Goal: Task Accomplishment & Management: Complete application form

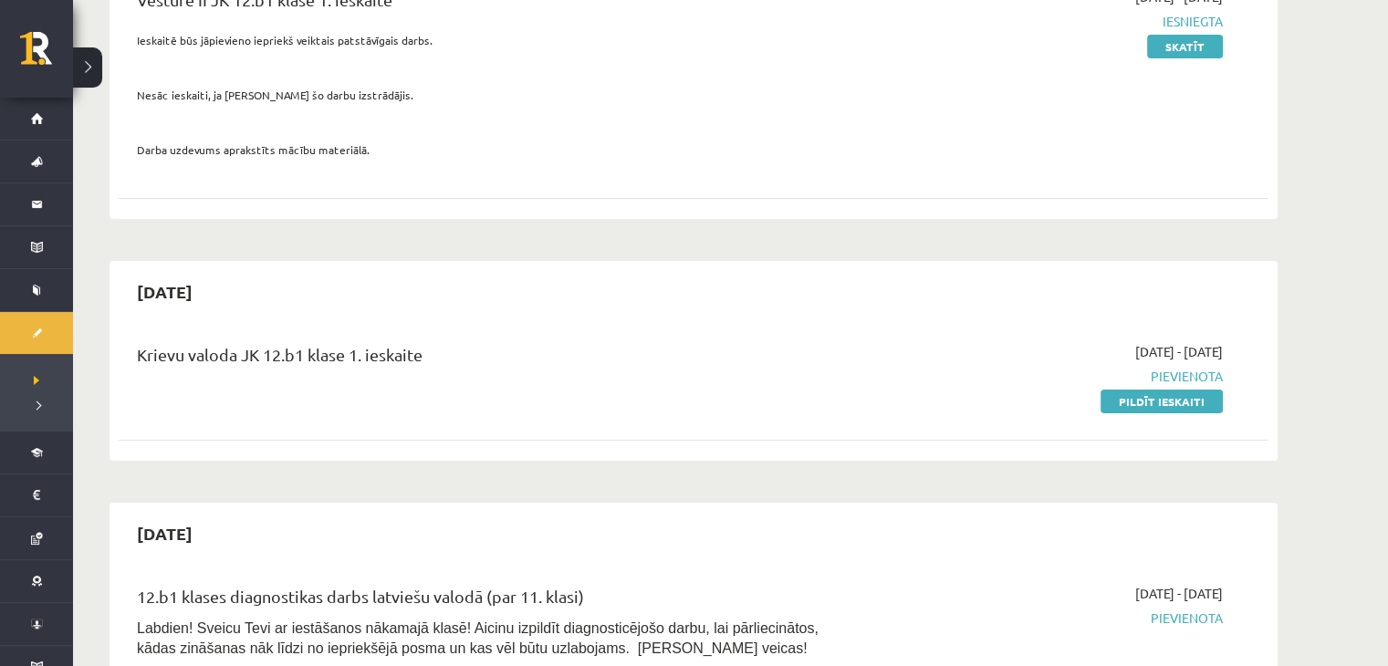
scroll to position [365, 0]
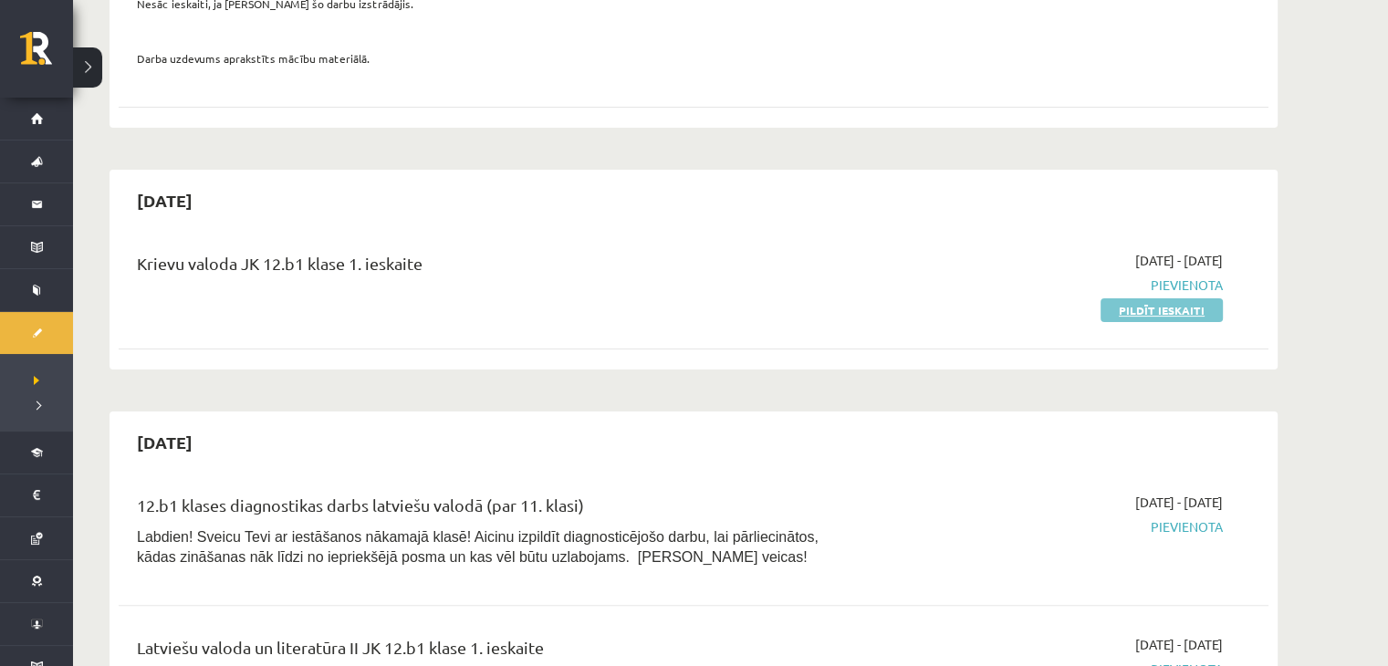
click at [1143, 308] on link "Pildīt ieskaiti" at bounding box center [1162, 310] width 122 height 24
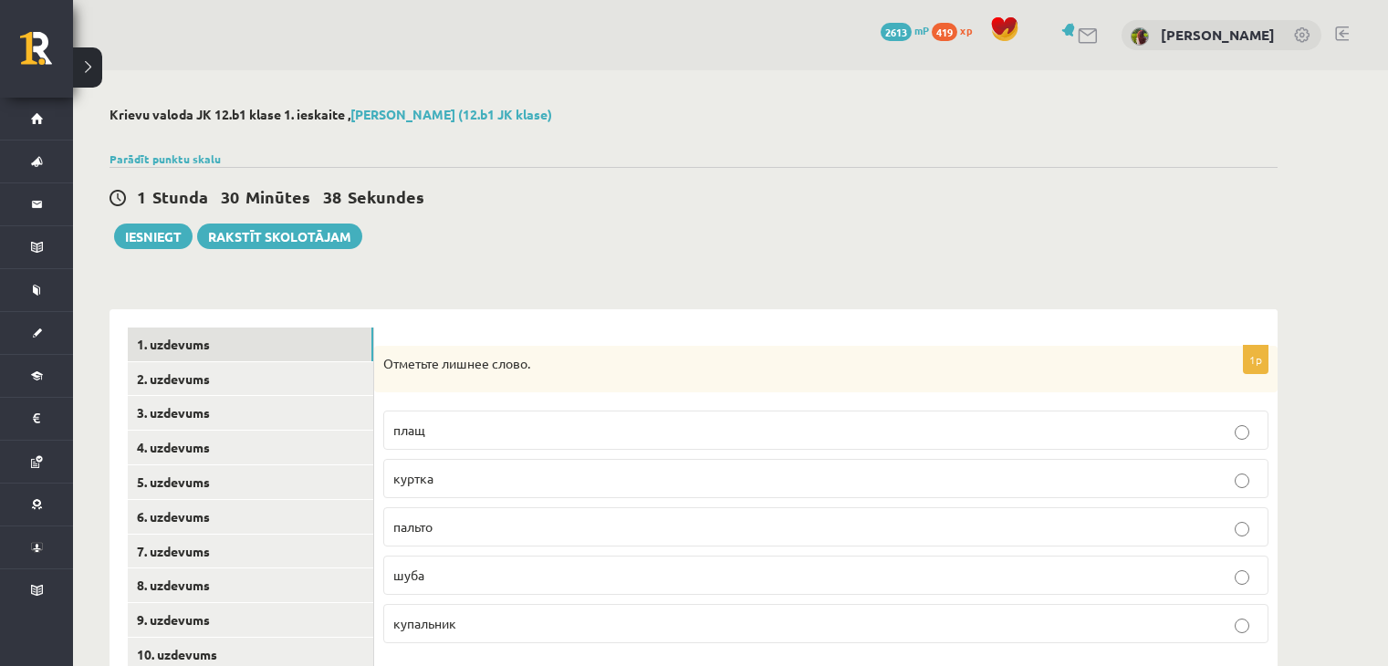
scroll to position [183, 0]
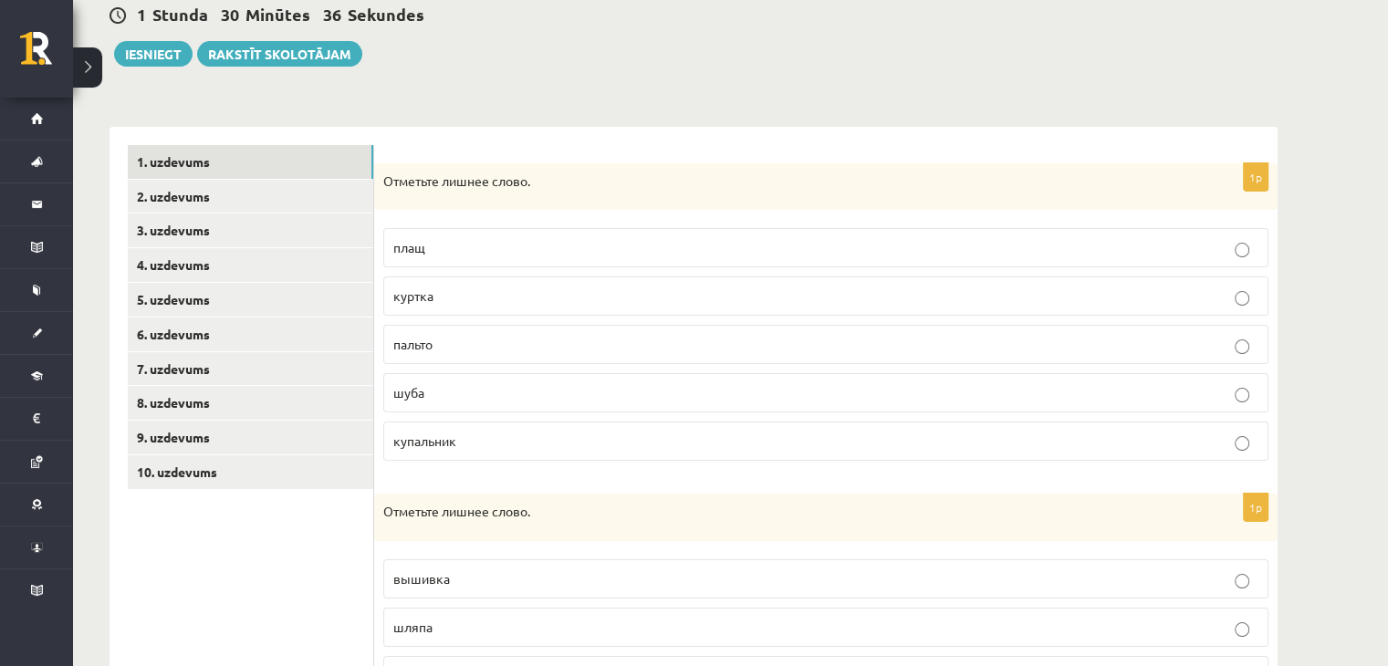
drag, startPoint x: 716, startPoint y: 366, endPoint x: 727, endPoint y: 369, distance: 11.3
drag, startPoint x: 727, startPoint y: 369, endPoint x: 1229, endPoint y: 96, distance: 571.4
click at [1229, 96] on div "**********" at bounding box center [693, 589] width 1241 height 1402
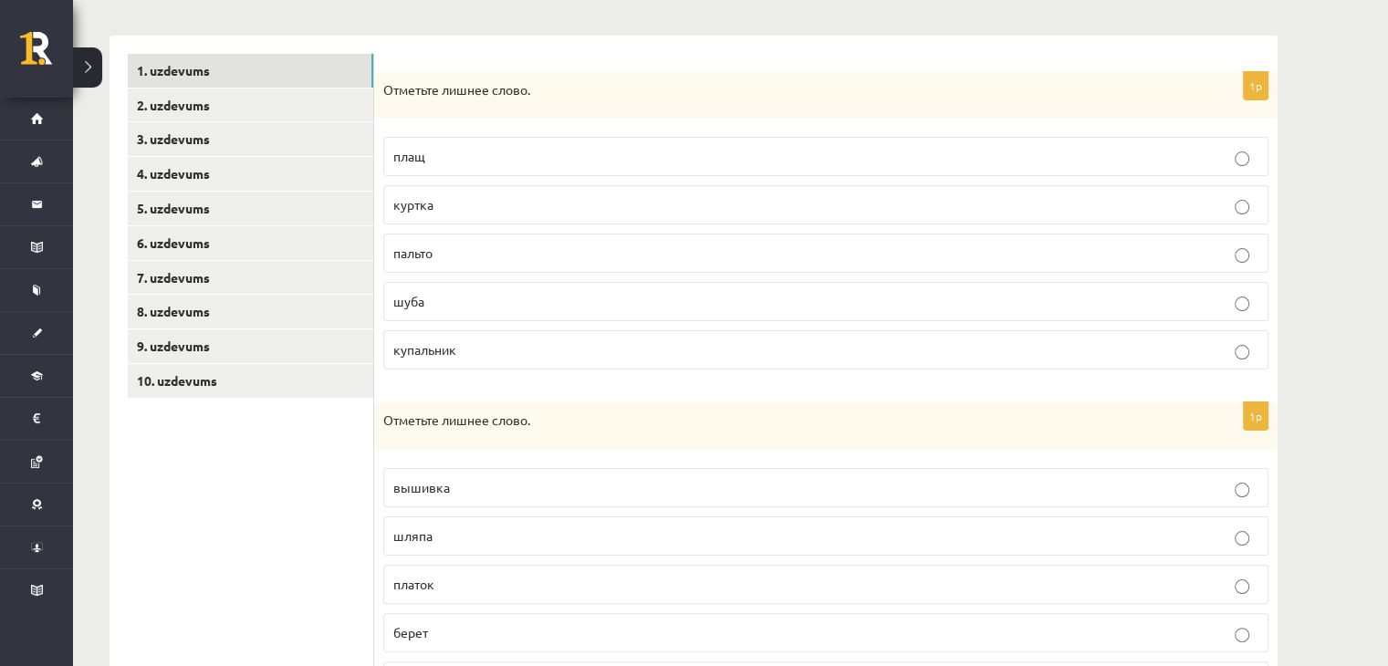
click at [794, 356] on p "купальник" at bounding box center [825, 349] width 865 height 19
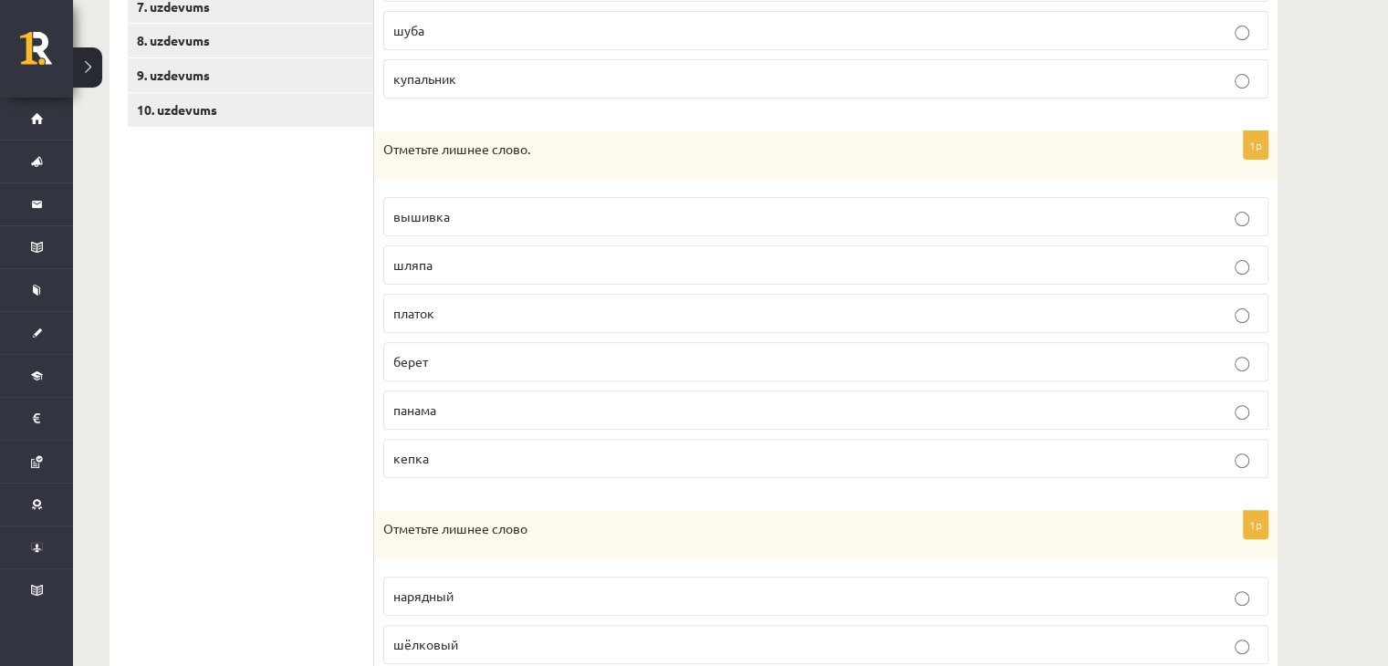
scroll to position [548, 0]
click at [533, 213] on p "вышивка" at bounding box center [825, 213] width 865 height 19
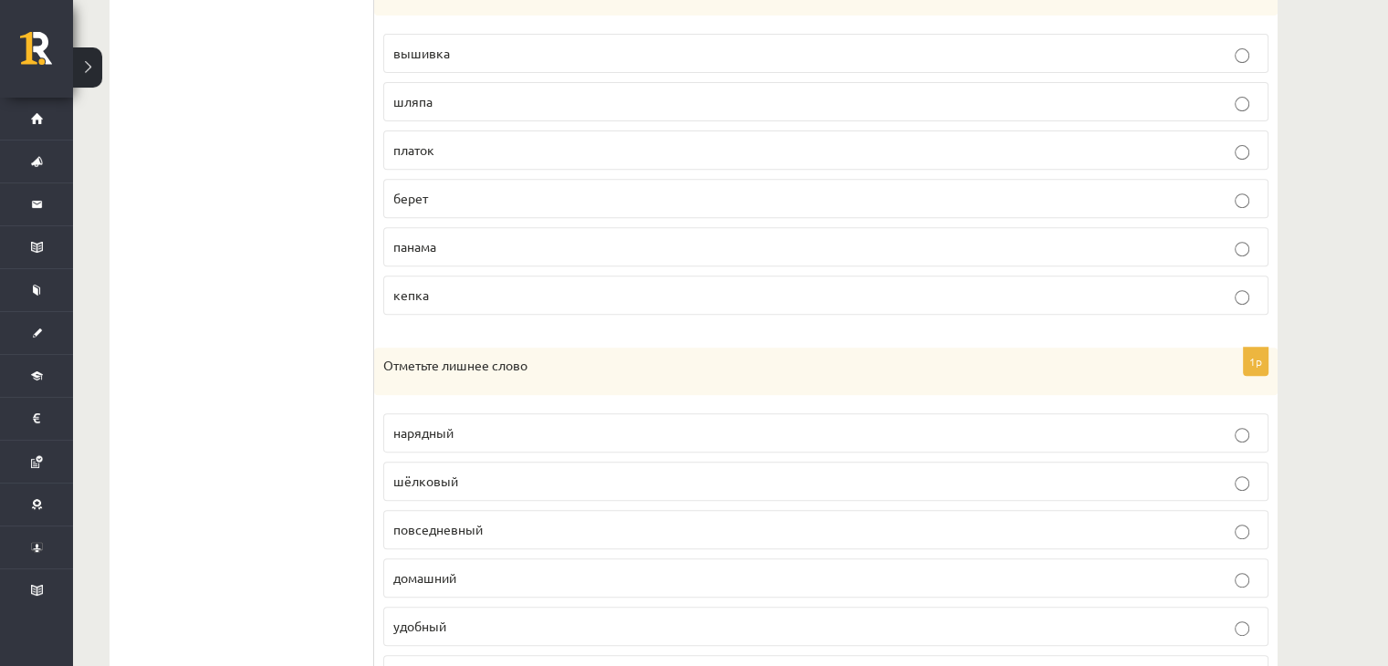
scroll to position [800, 0]
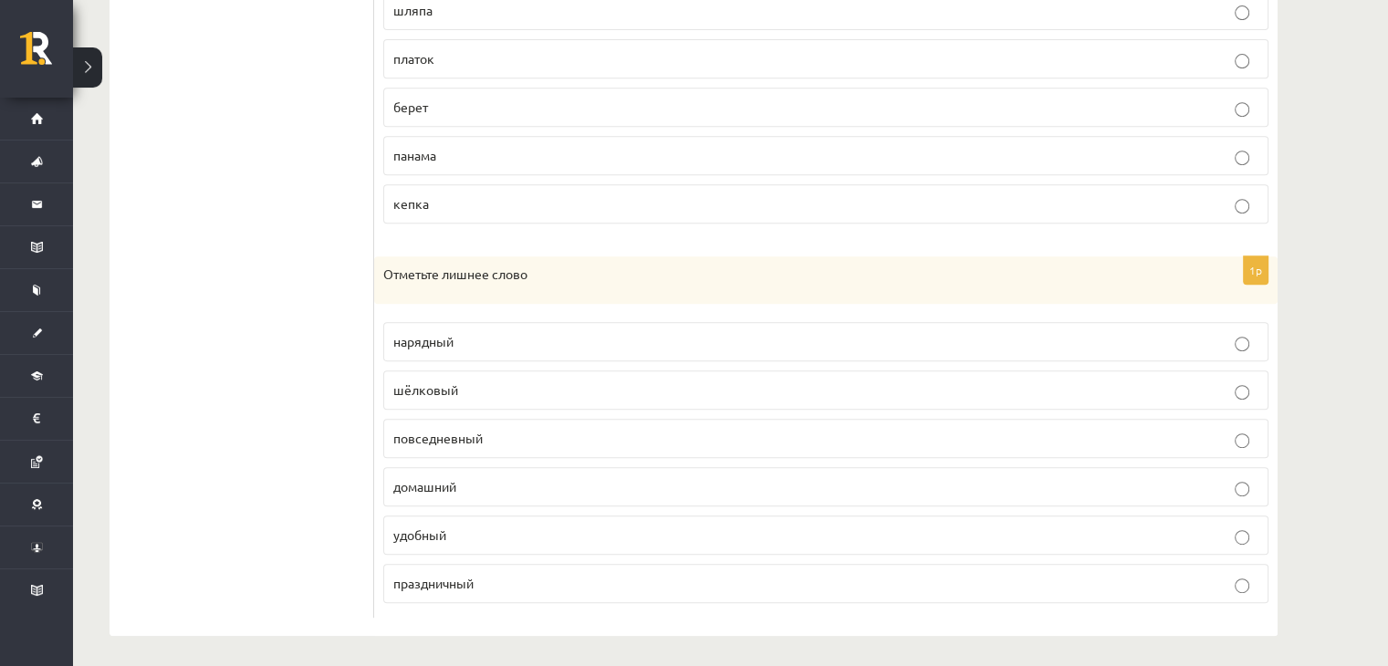
click at [457, 381] on p "шёлковый" at bounding box center [825, 390] width 865 height 19
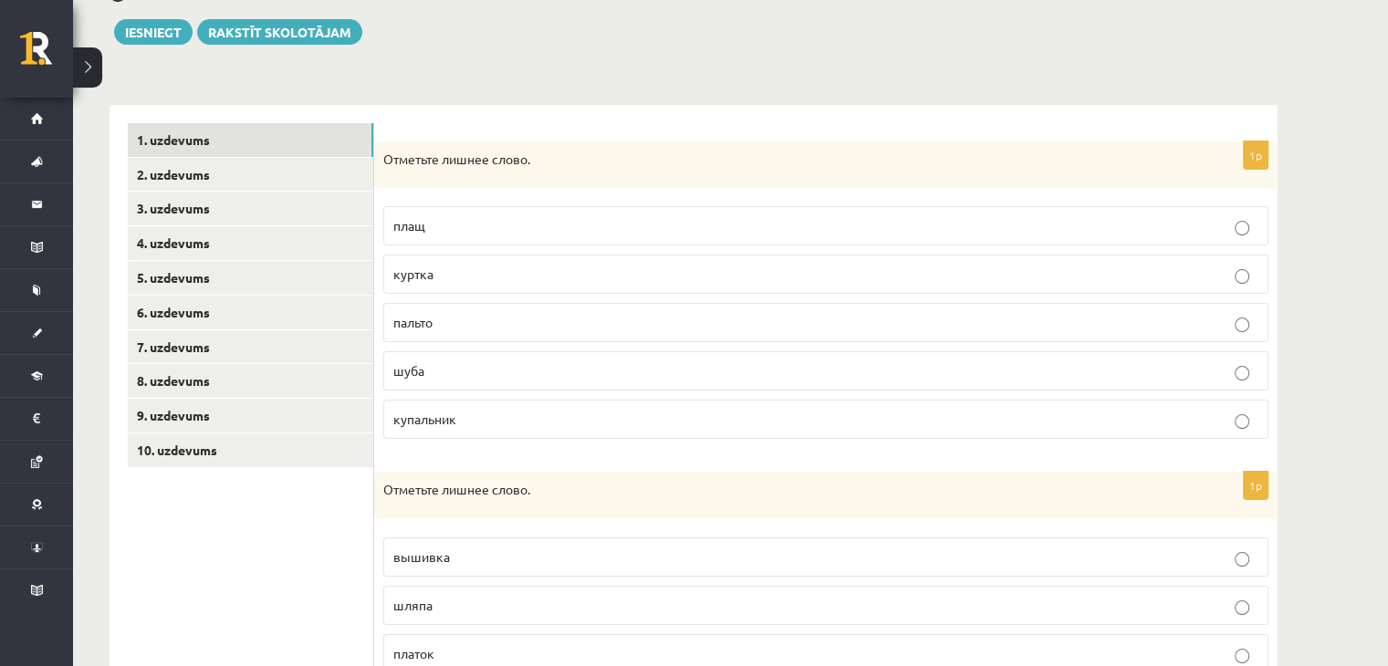
scroll to position [161, 0]
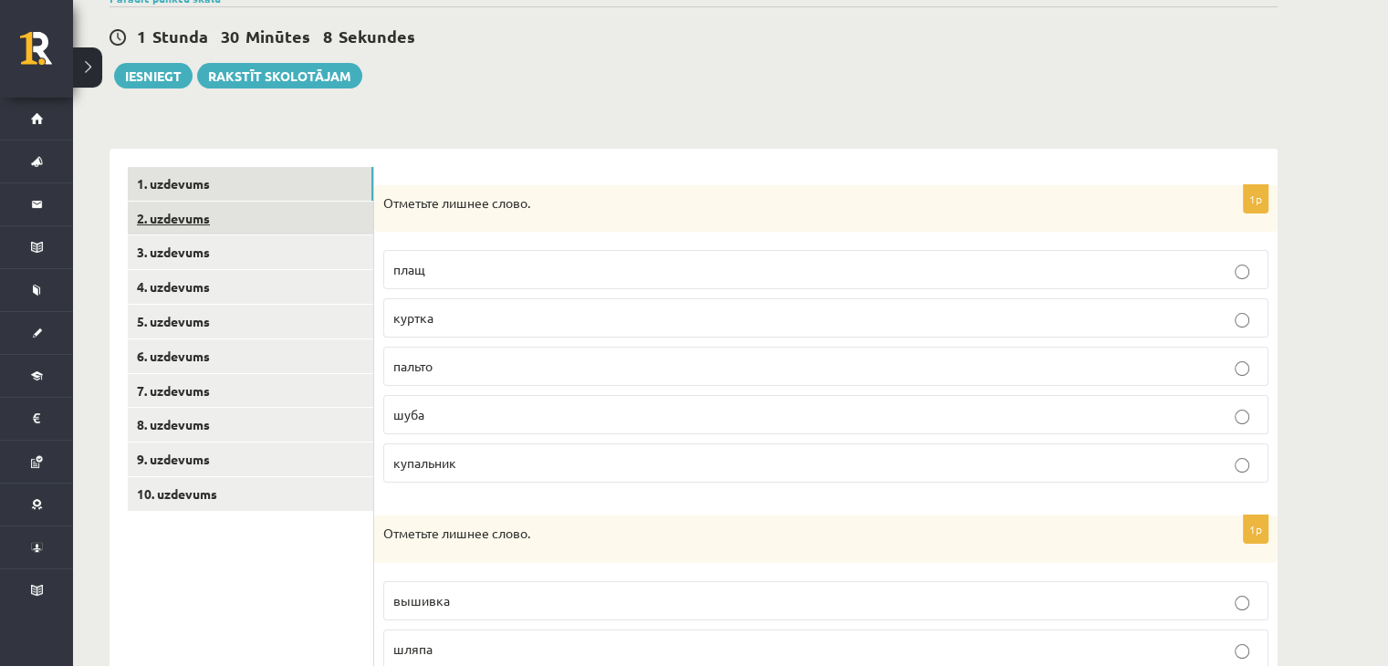
click at [257, 221] on link "2. uzdevums" at bounding box center [251, 219] width 246 height 34
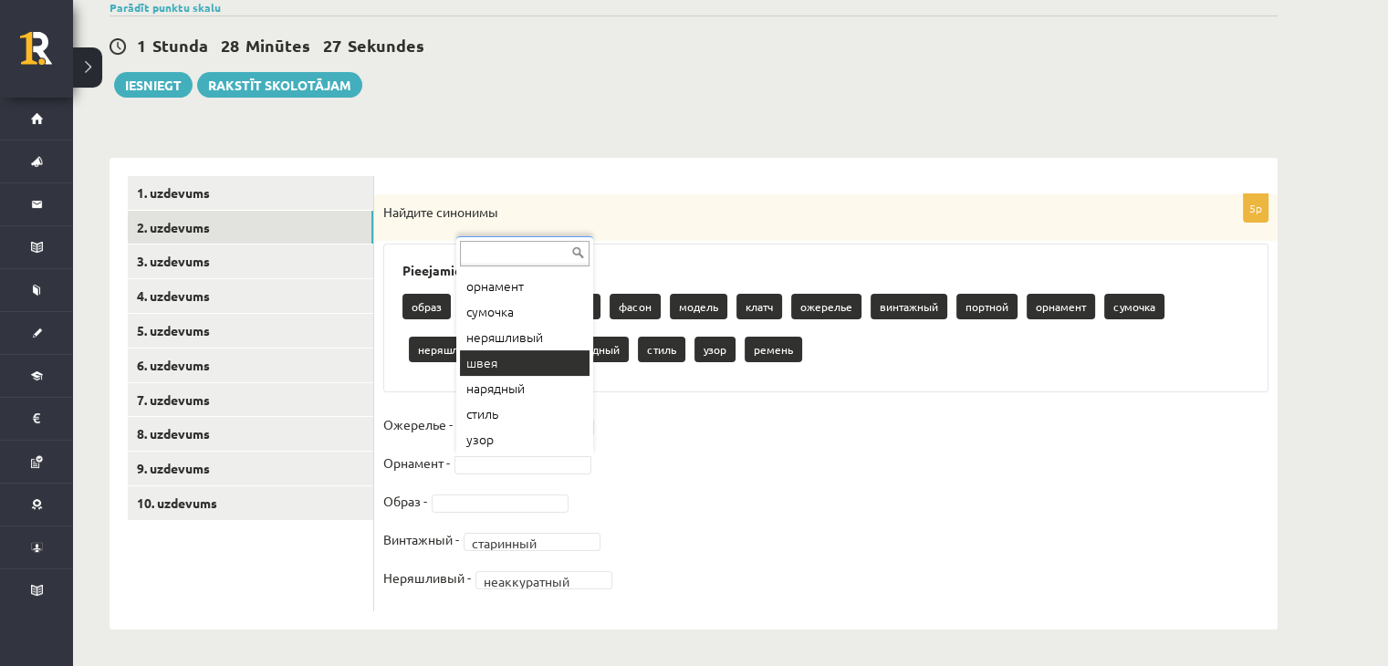
scroll to position [277, 0]
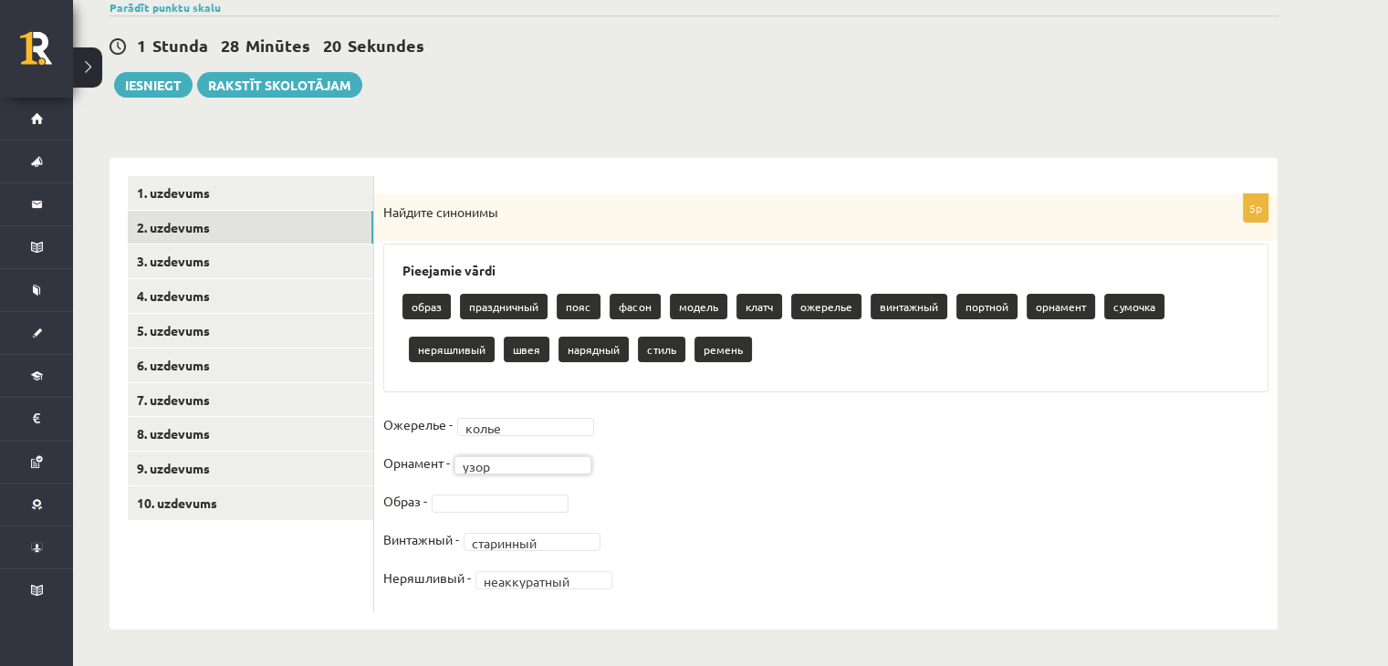
click at [1312, 249] on div "**********" at bounding box center [693, 293] width 1241 height 748
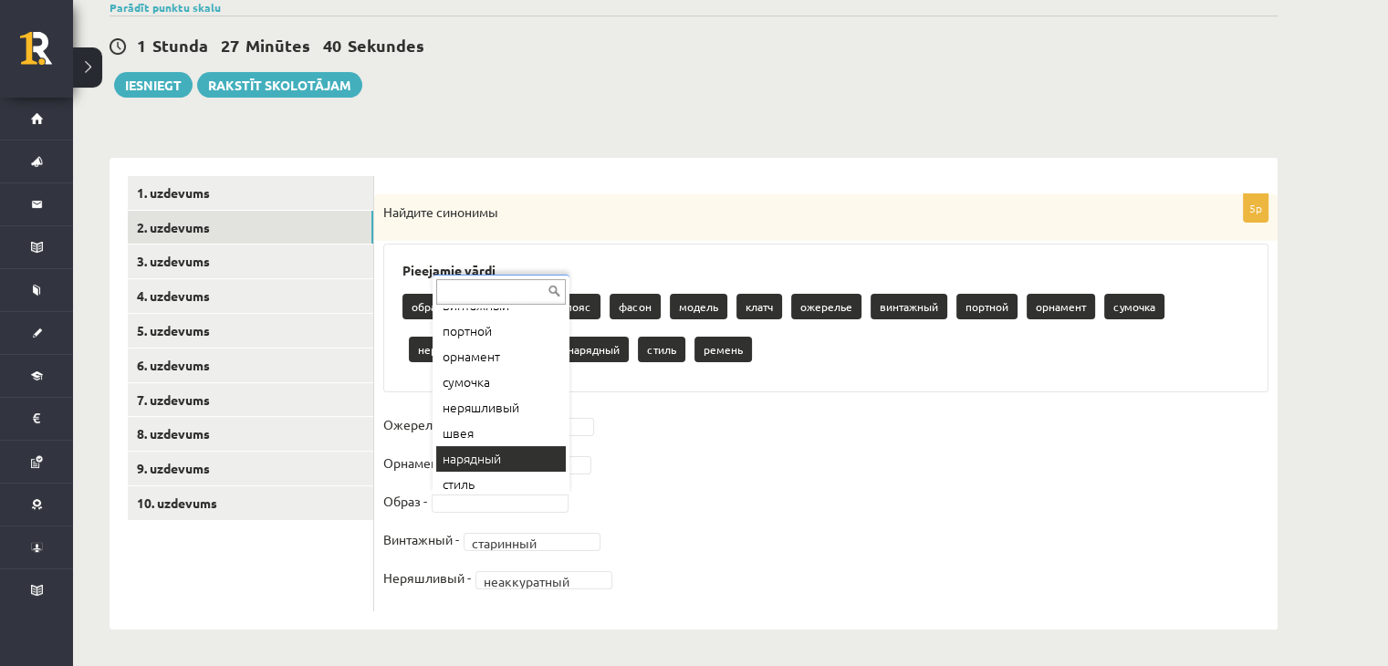
scroll to position [252, 0]
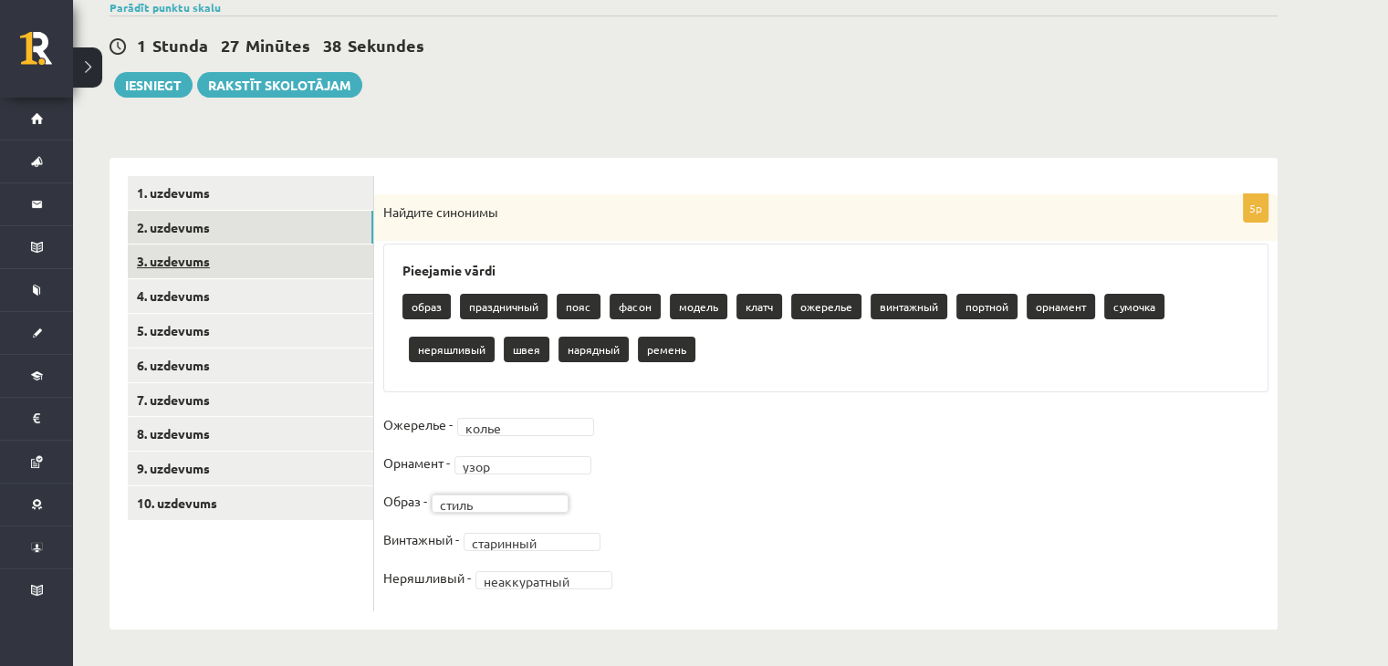
click at [196, 267] on link "3. uzdevums" at bounding box center [251, 262] width 246 height 34
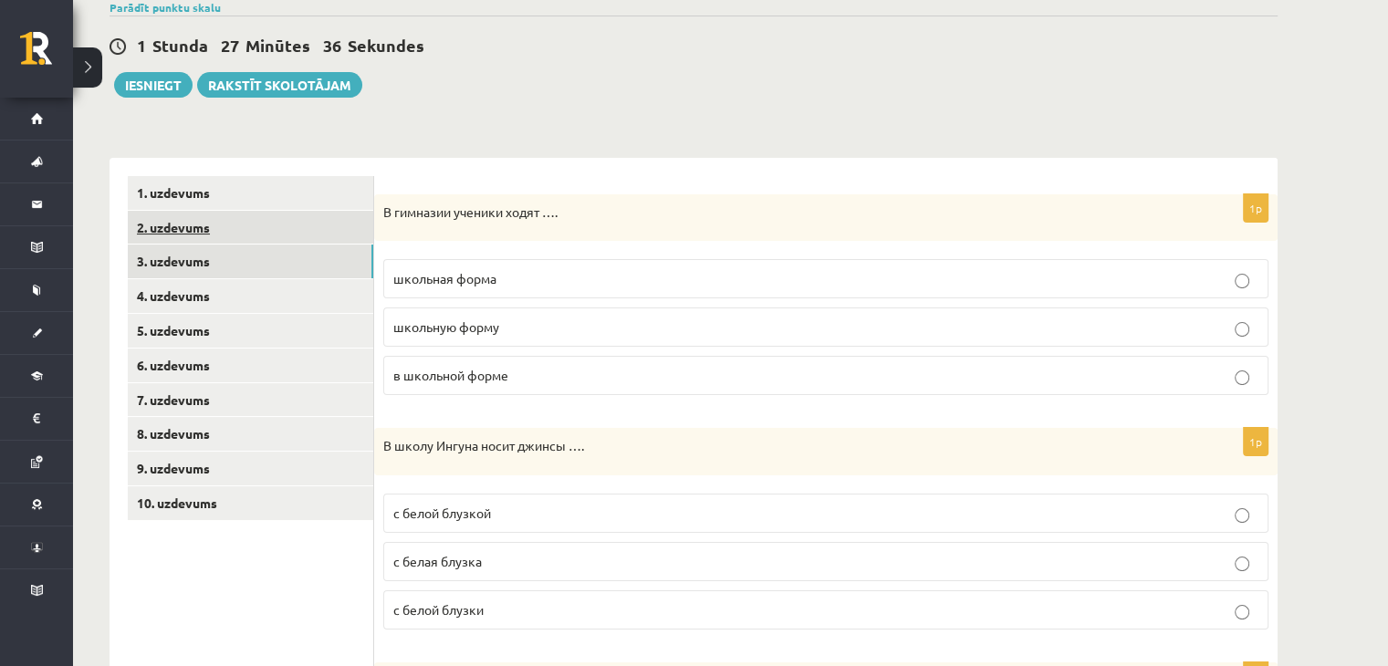
click at [208, 216] on link "2. uzdevums" at bounding box center [251, 228] width 246 height 34
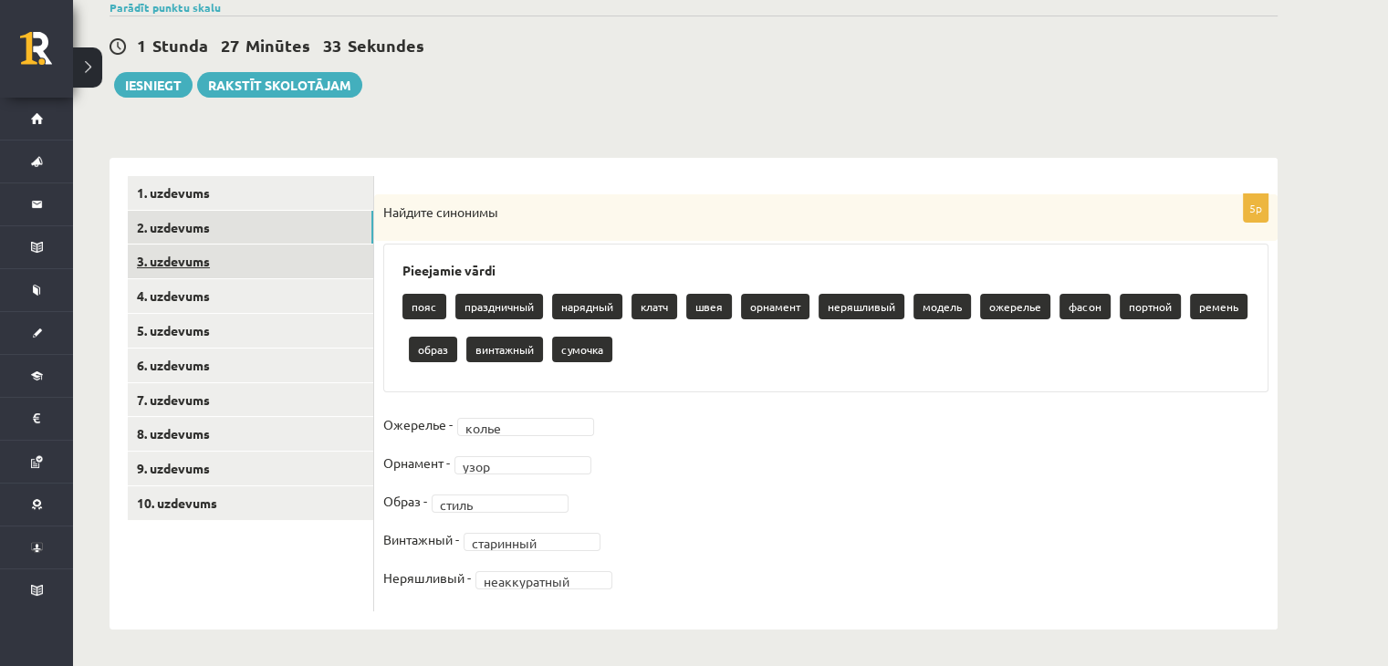
click at [221, 264] on link "3. uzdevums" at bounding box center [251, 262] width 246 height 34
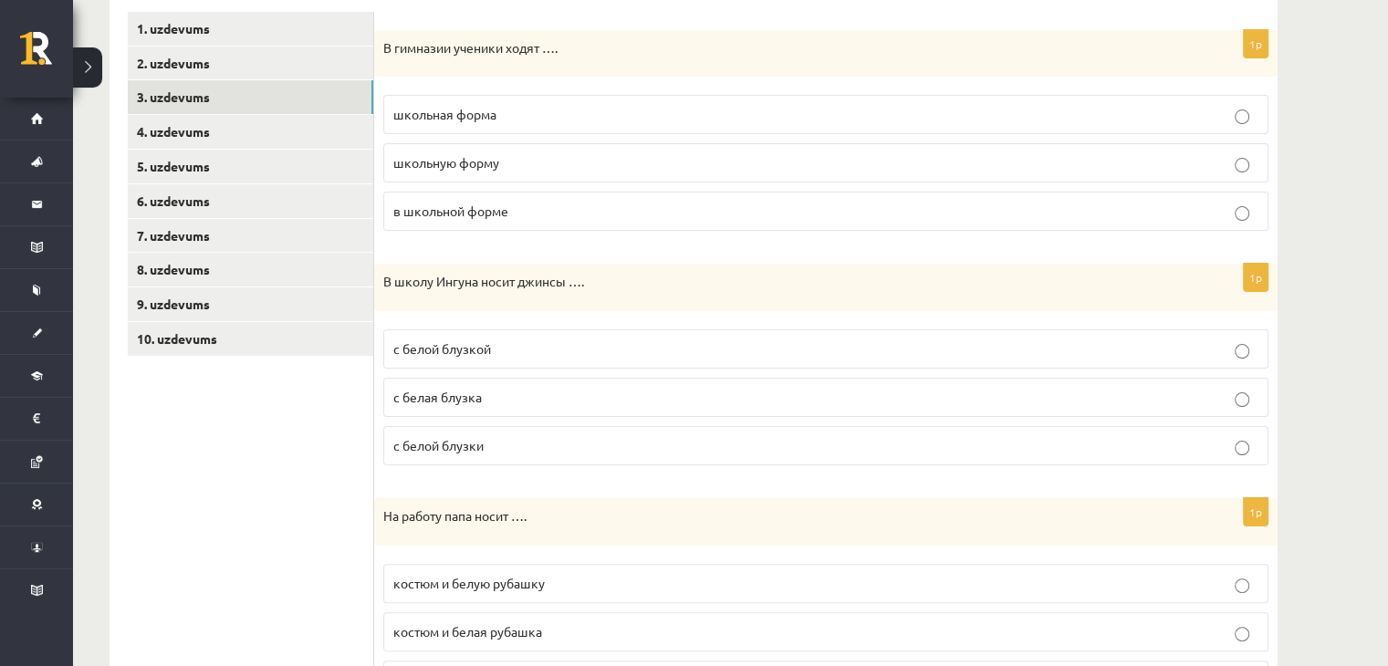
scroll to position [334, 0]
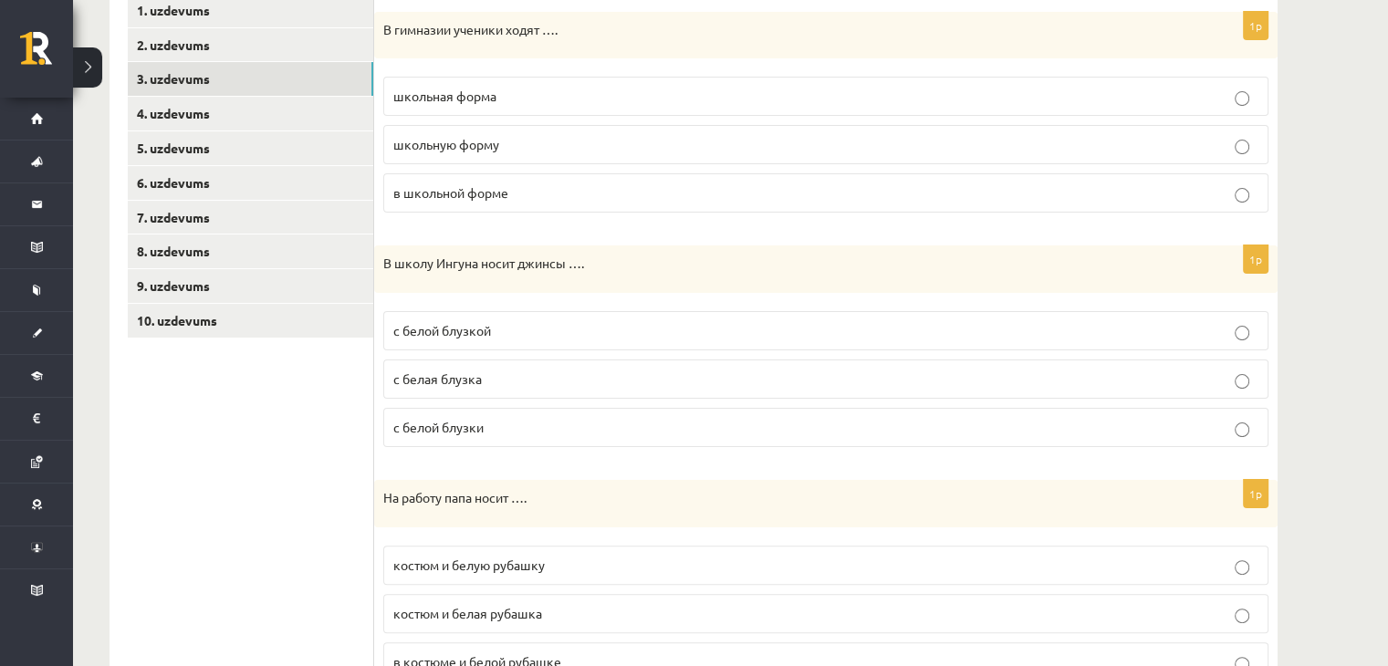
click at [541, 183] on p "в школьной форме" at bounding box center [825, 192] width 865 height 19
click at [523, 337] on p "с белой блузкой" at bounding box center [825, 330] width 865 height 19
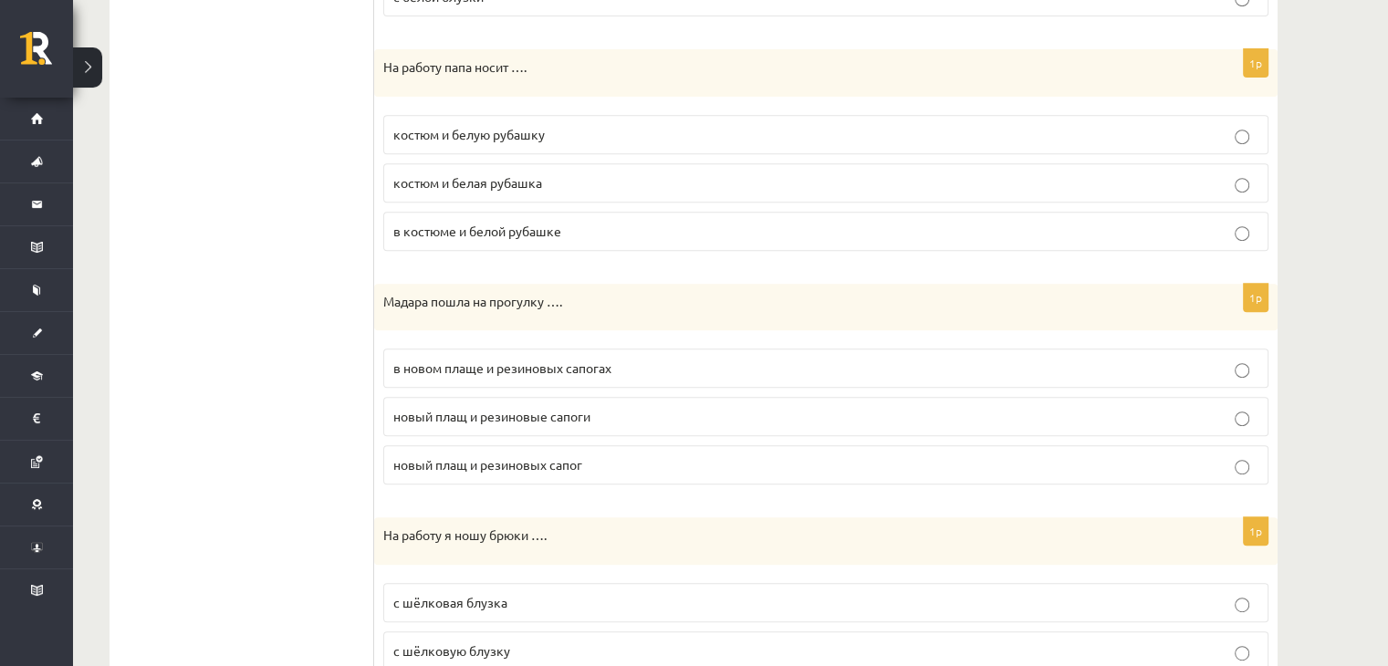
scroll to position [790, 0]
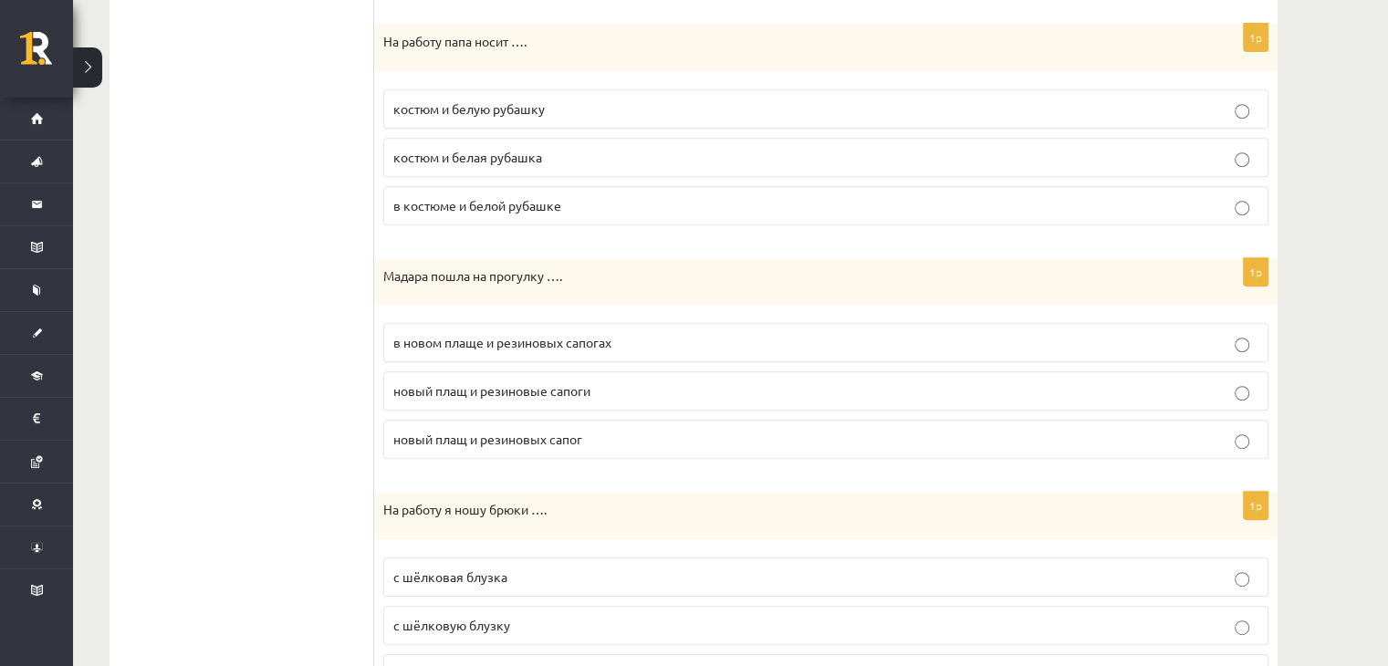
click at [555, 102] on p "костюм и белую рубашку" at bounding box center [825, 108] width 865 height 19
drag, startPoint x: 582, startPoint y: 347, endPoint x: 541, endPoint y: 343, distance: 41.2
click at [582, 344] on p "в новом плаще и резиновых сапогах" at bounding box center [825, 342] width 865 height 19
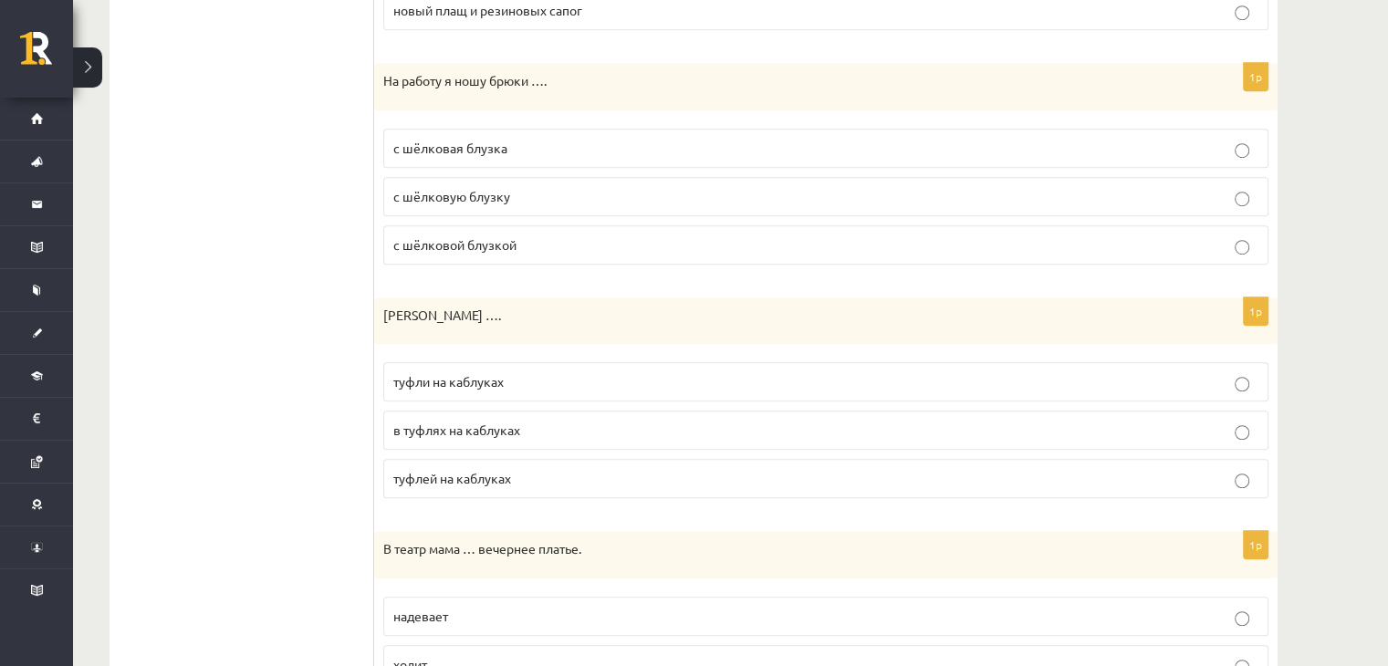
scroll to position [1247, 0]
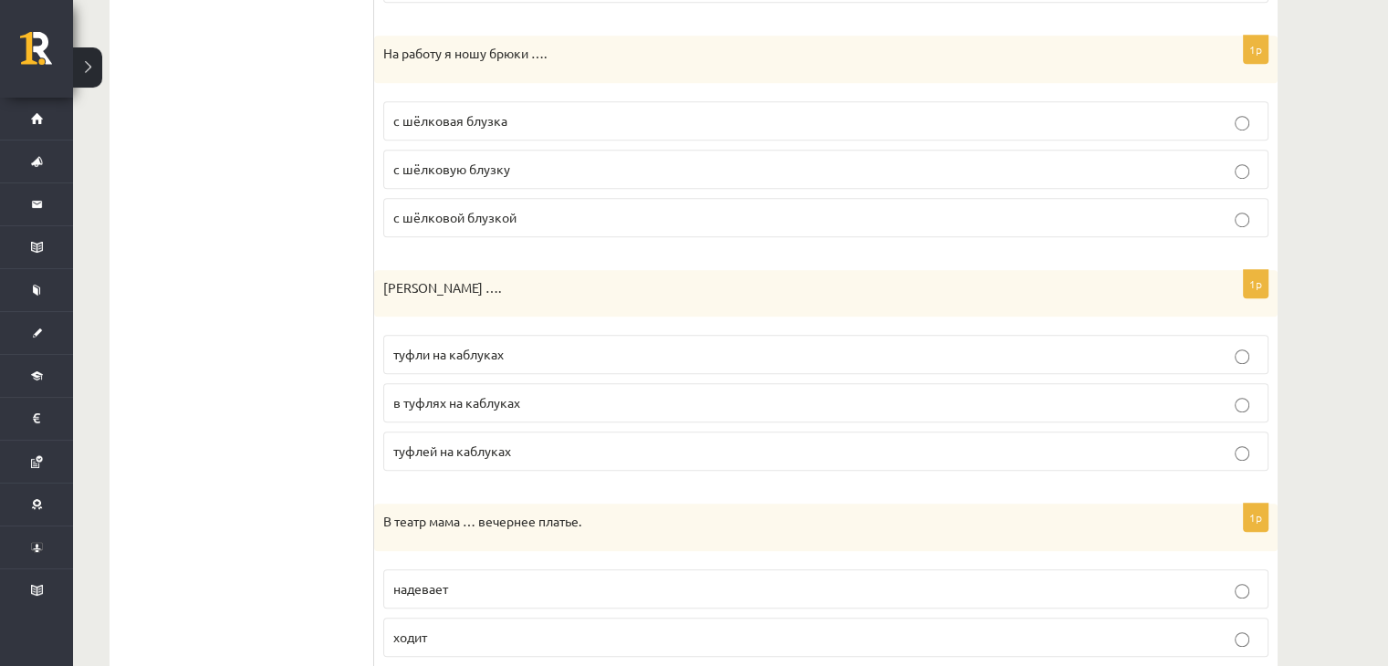
click at [488, 218] on p "с шёлковой блузкой" at bounding box center [825, 217] width 865 height 19
click at [477, 349] on span "туфли на каблуках" at bounding box center [448, 354] width 110 height 16
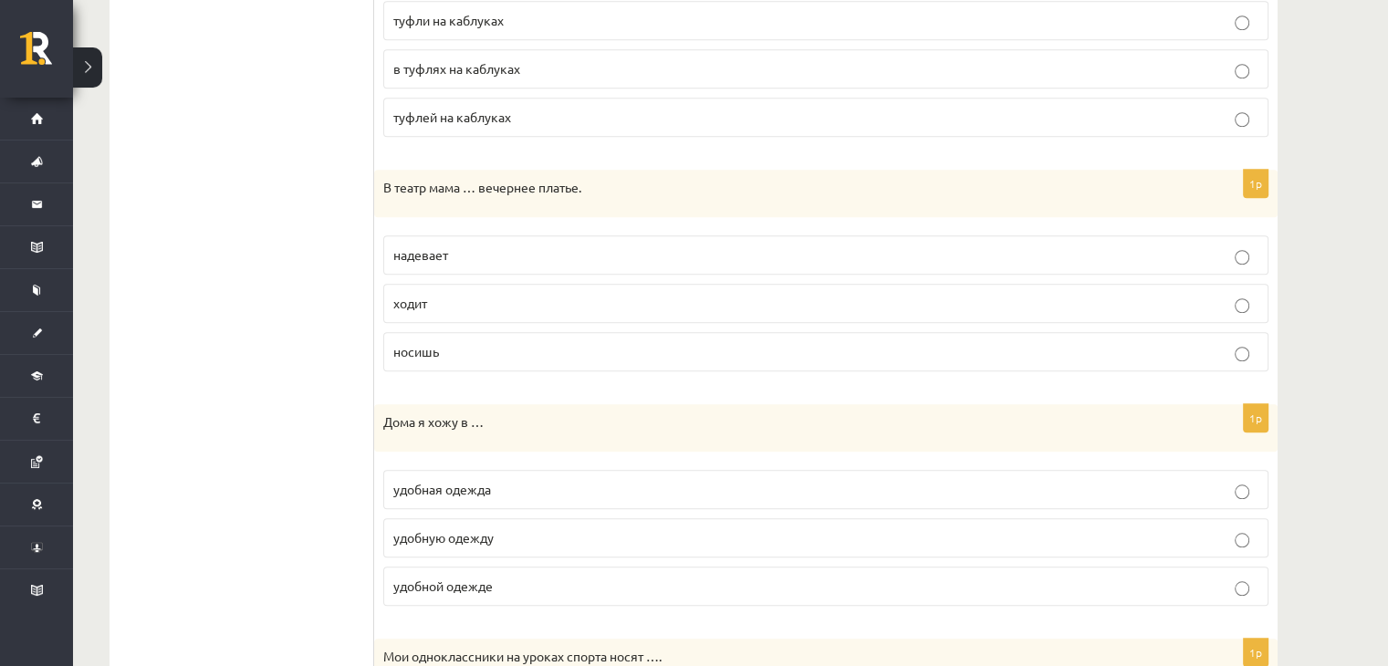
scroll to position [1612, 0]
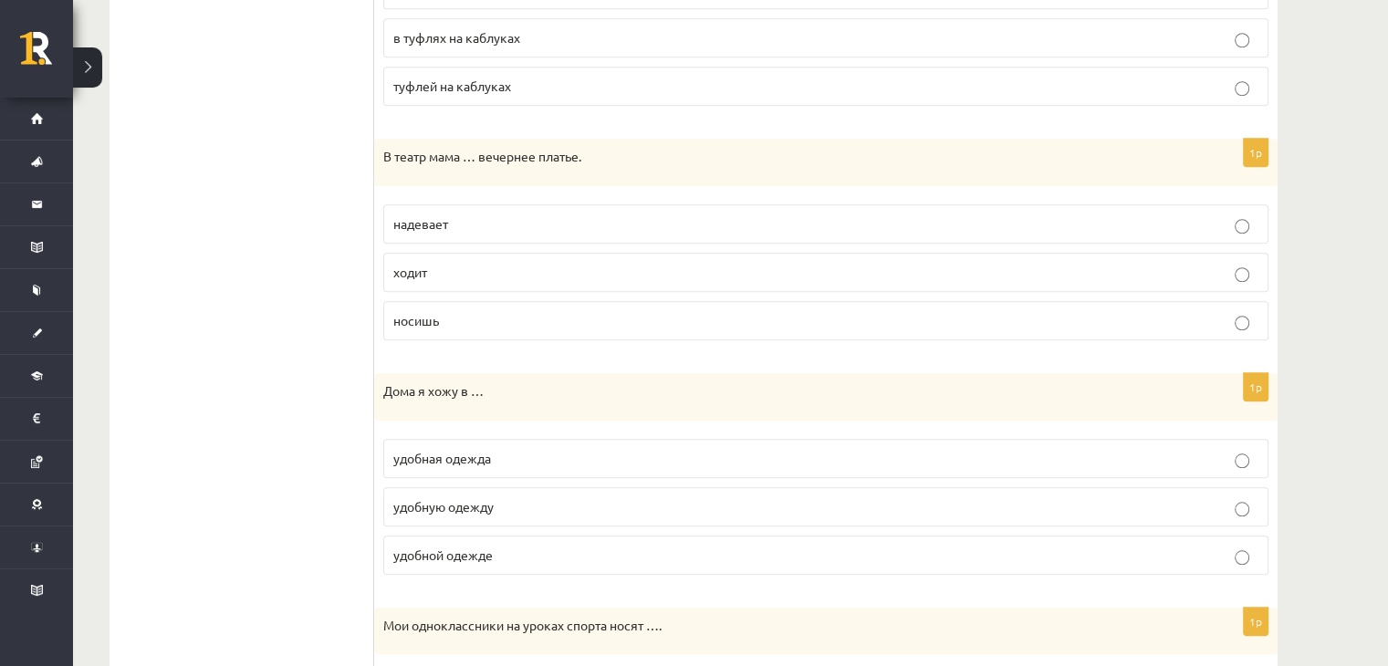
drag, startPoint x: 494, startPoint y: 220, endPoint x: 501, endPoint y: 265, distance: 45.3
click at [494, 220] on p "надевает" at bounding box center [825, 223] width 865 height 19
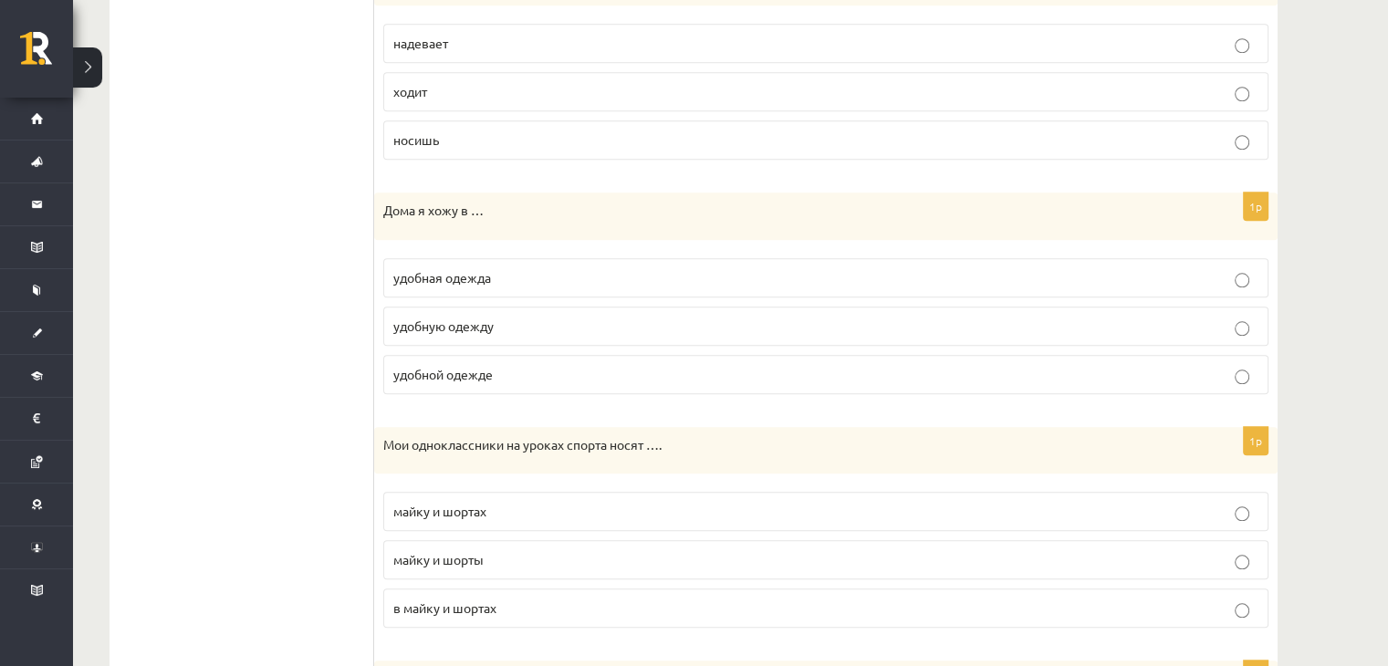
scroll to position [1794, 0]
click at [540, 371] on p "удобной одежде" at bounding box center [825, 372] width 865 height 19
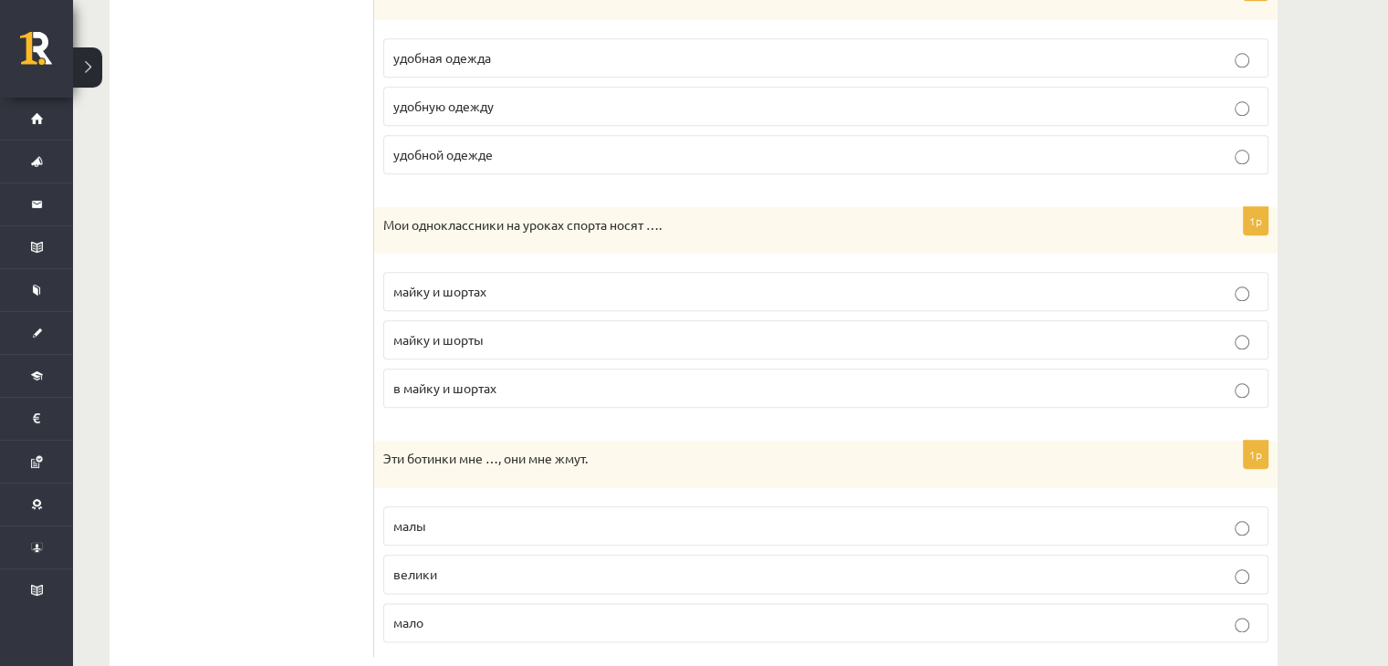
scroll to position [2047, 0]
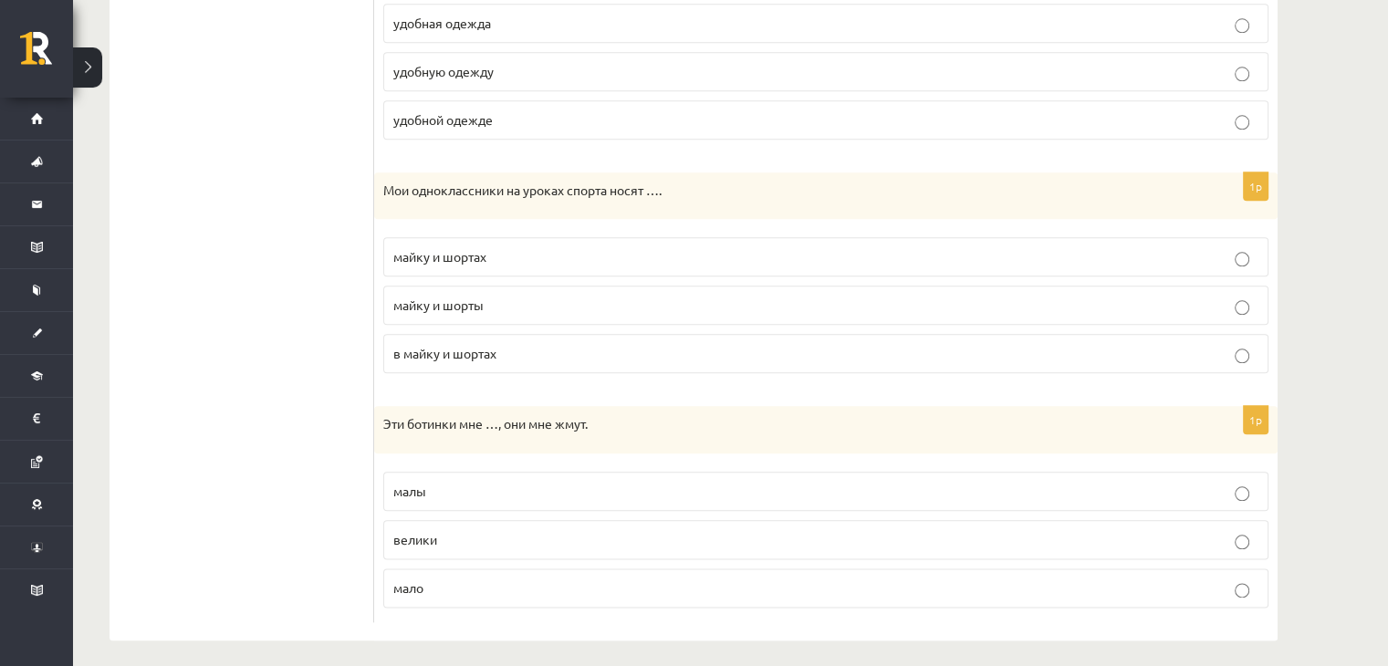
click at [520, 486] on p "малы" at bounding box center [825, 491] width 865 height 19
click at [683, 237] on label "майку и шортах" at bounding box center [825, 256] width 885 height 39
click at [503, 300] on p "майку и шорты" at bounding box center [825, 305] width 865 height 19
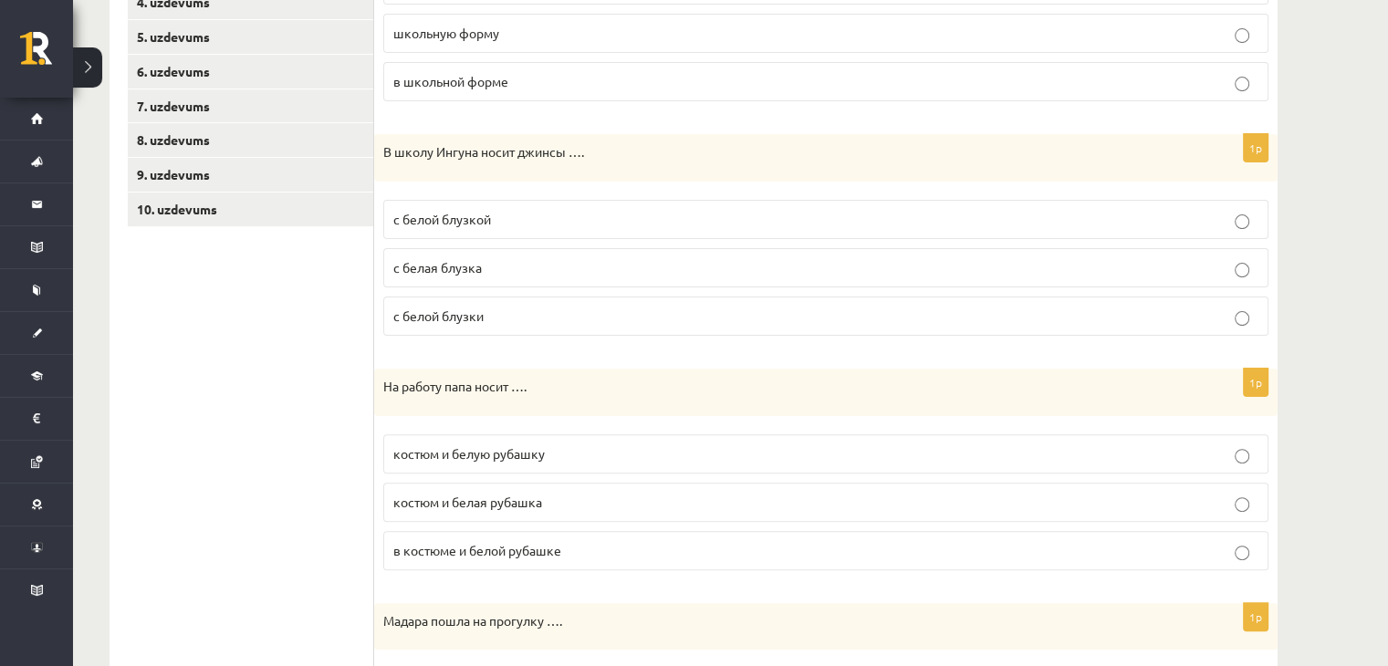
scroll to position [404, 0]
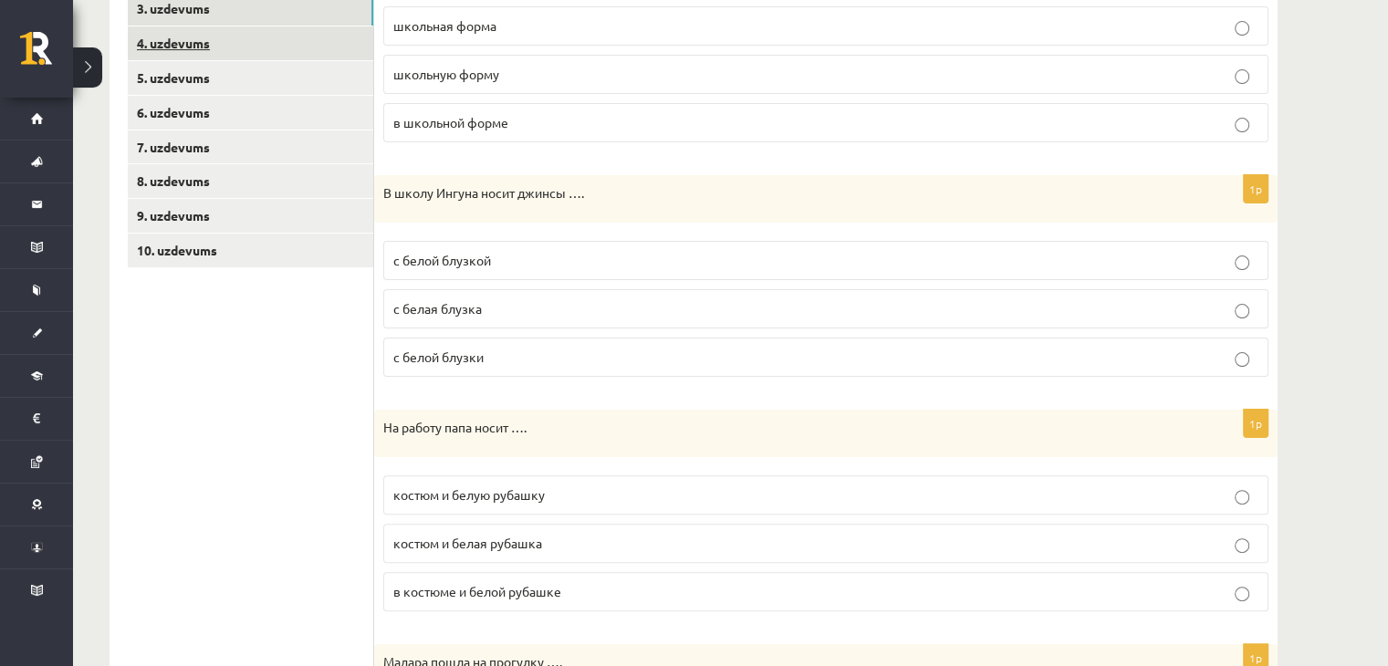
click at [210, 55] on link "4. uzdevums" at bounding box center [251, 43] width 246 height 34
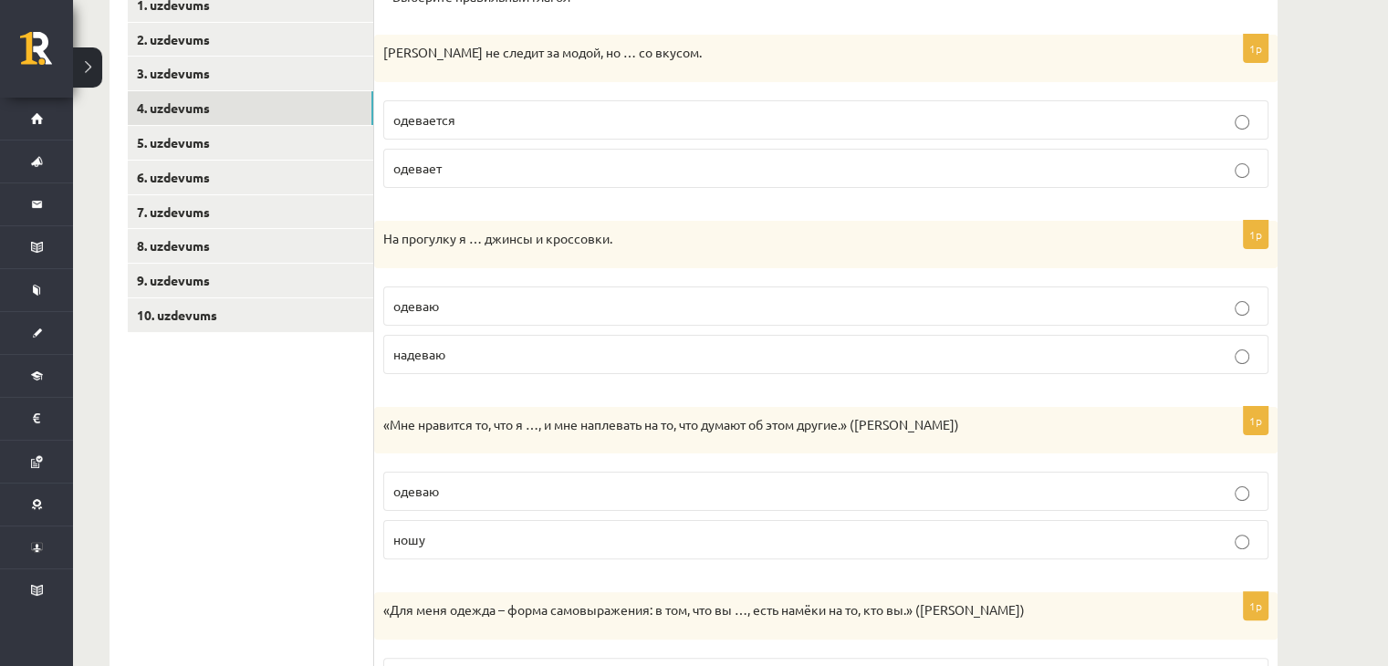
scroll to position [313, 0]
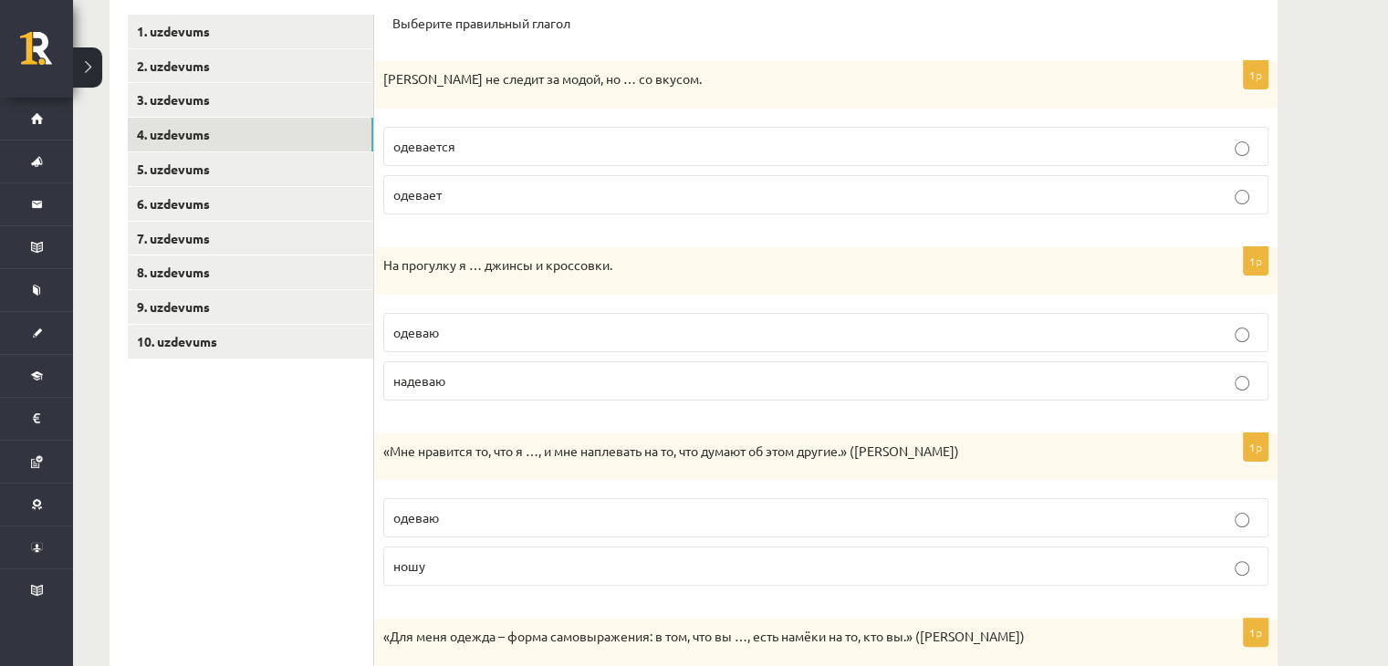
drag, startPoint x: 538, startPoint y: 146, endPoint x: 549, endPoint y: 293, distance: 147.4
click at [538, 146] on p "одевается" at bounding box center [825, 146] width 865 height 19
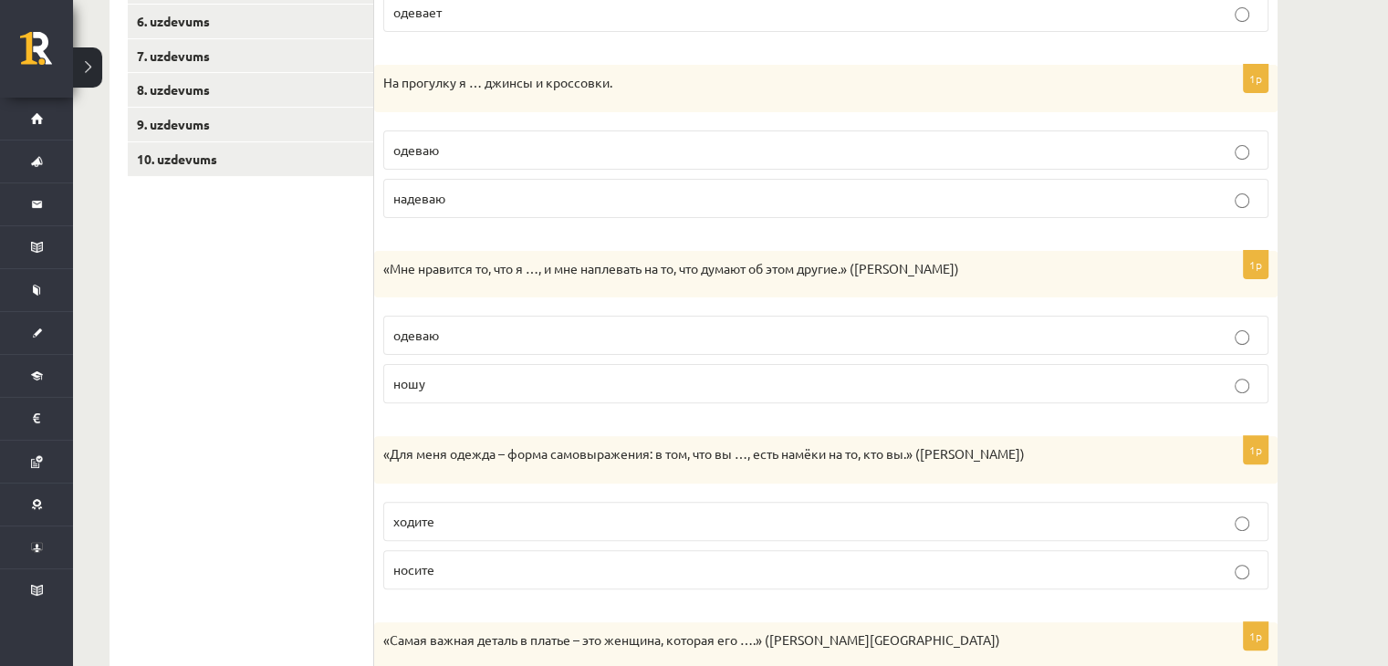
scroll to position [404, 0]
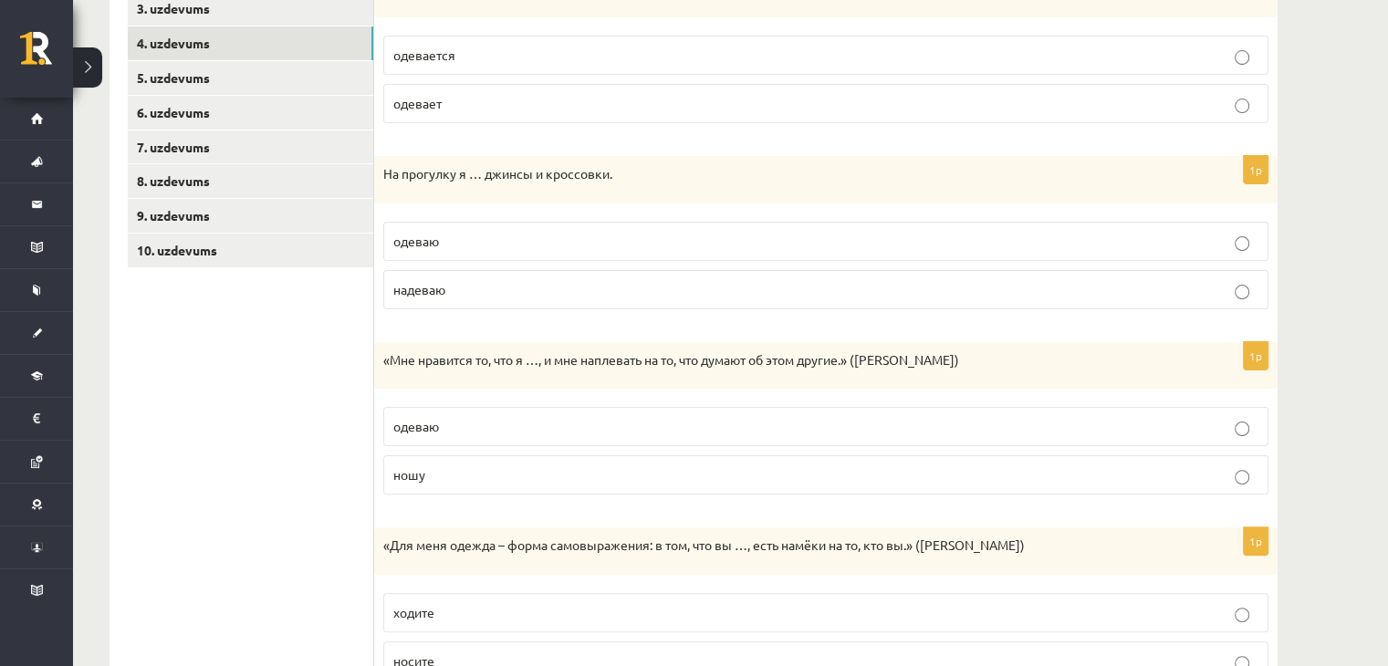
click at [562, 239] on p "одеваю" at bounding box center [825, 241] width 865 height 19
click at [508, 297] on p "надеваю" at bounding box center [825, 289] width 865 height 19
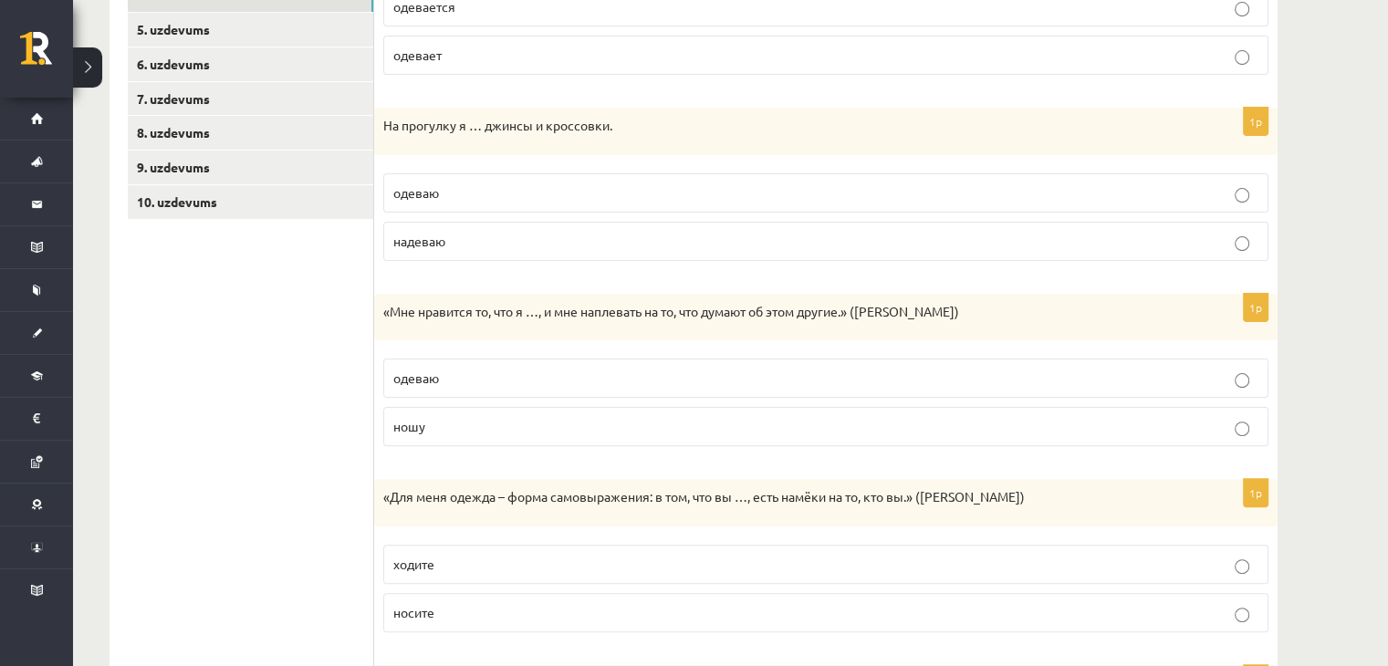
scroll to position [496, 0]
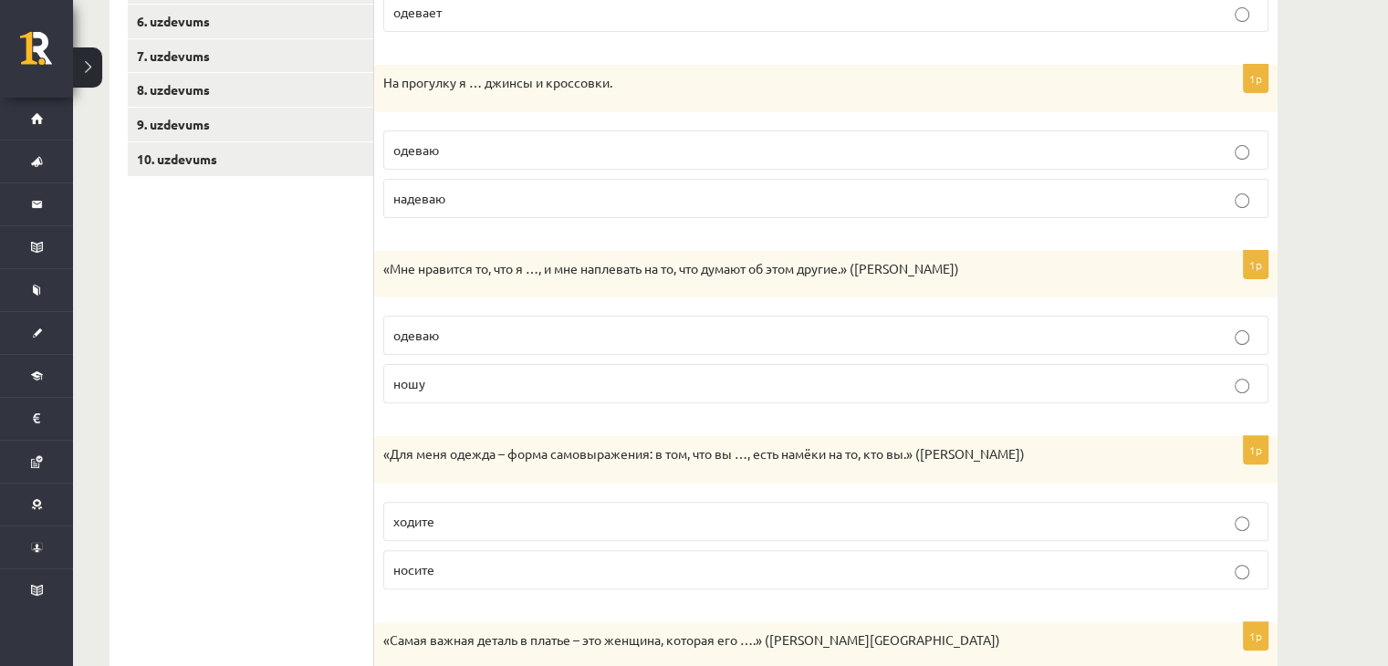
click at [500, 389] on p "ношу" at bounding box center [825, 383] width 865 height 19
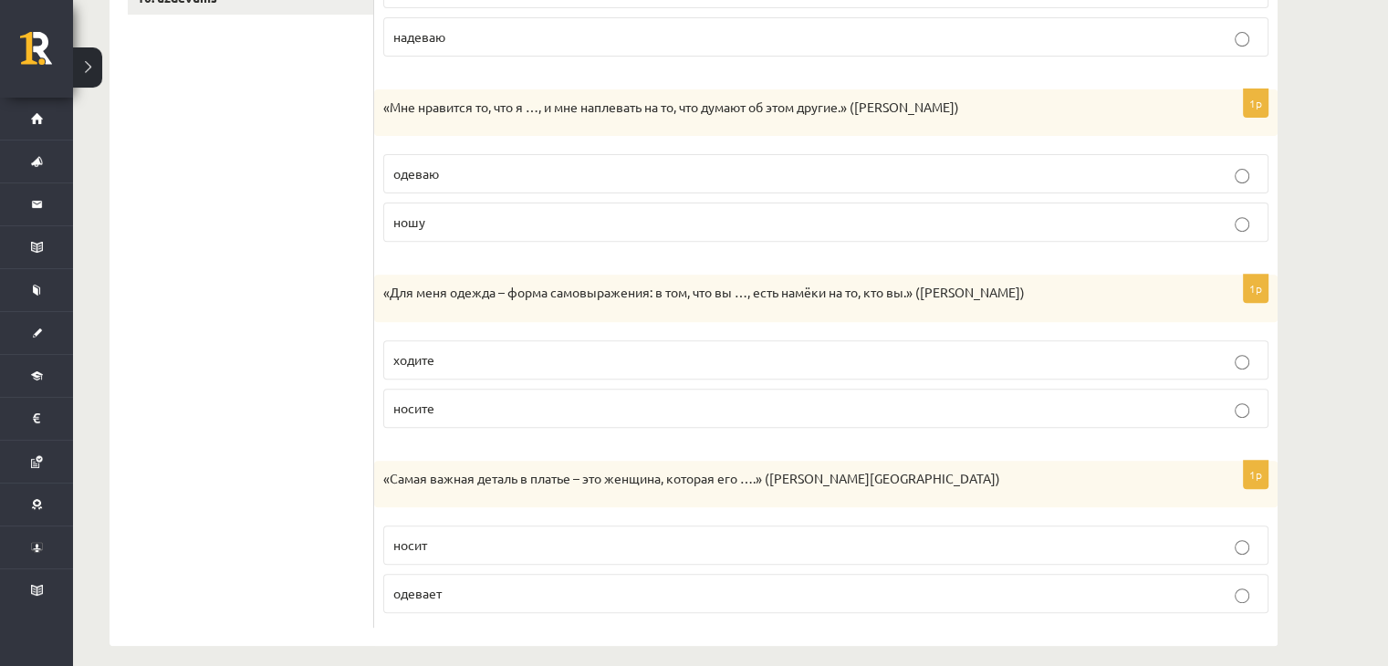
scroll to position [671, 0]
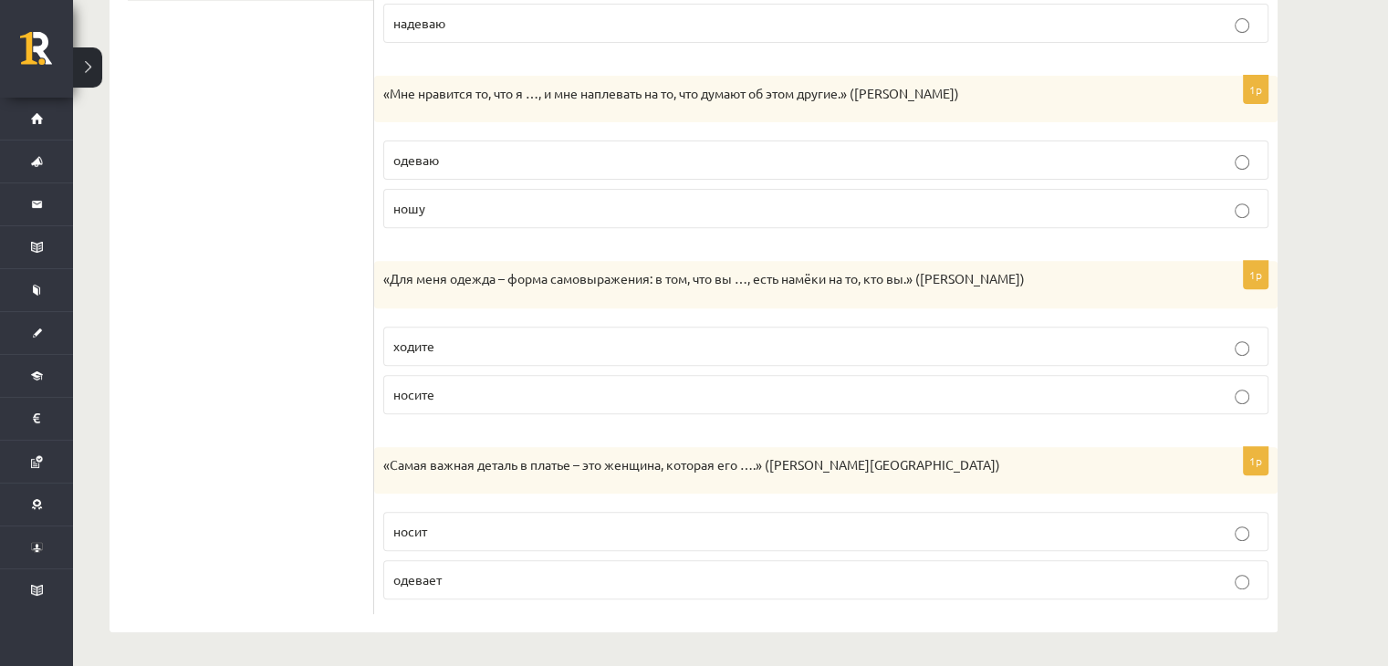
click at [470, 394] on p "носите" at bounding box center [825, 394] width 865 height 19
click at [456, 534] on p "носит" at bounding box center [825, 531] width 865 height 19
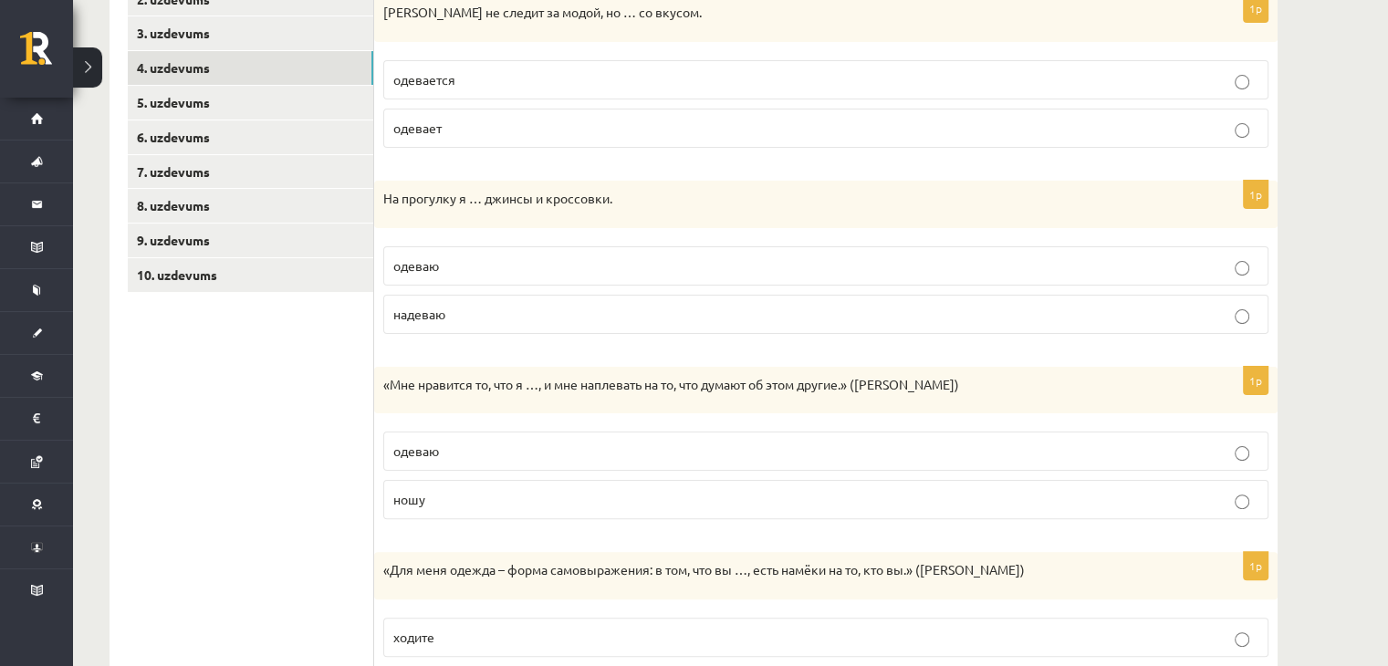
scroll to position [214, 0]
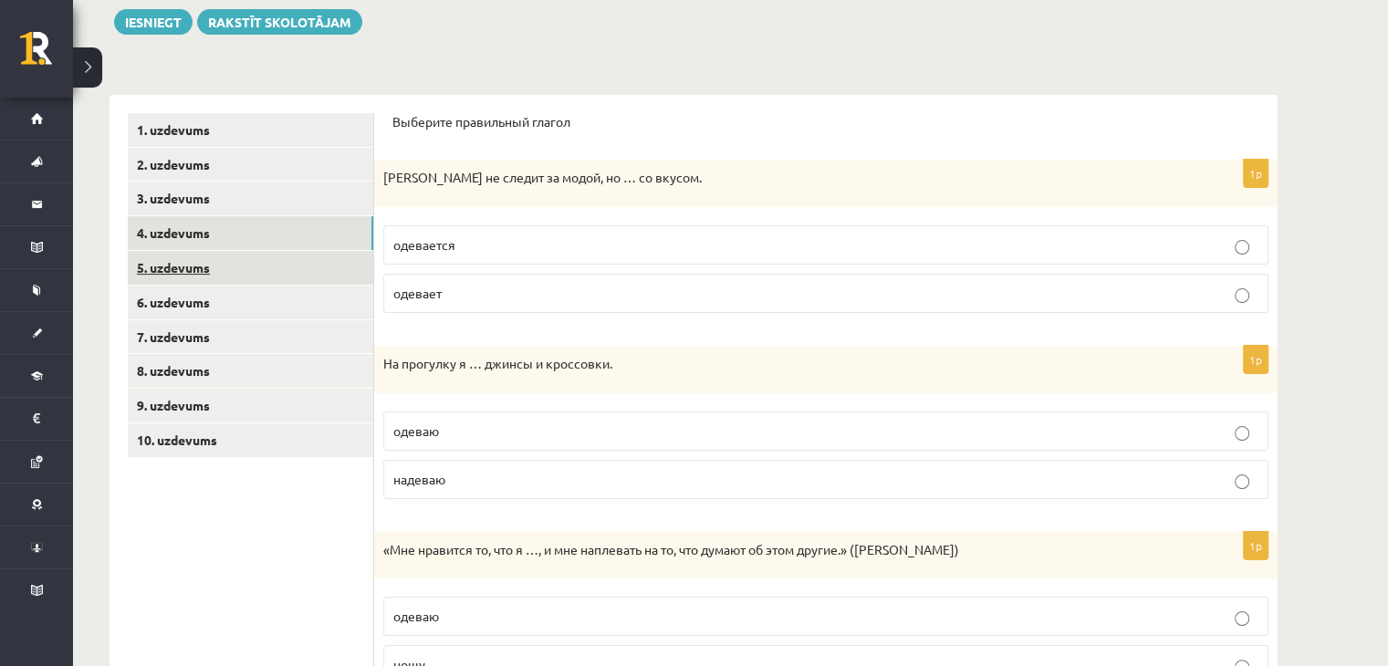
click at [204, 270] on link "5. uzdevums" at bounding box center [251, 268] width 246 height 34
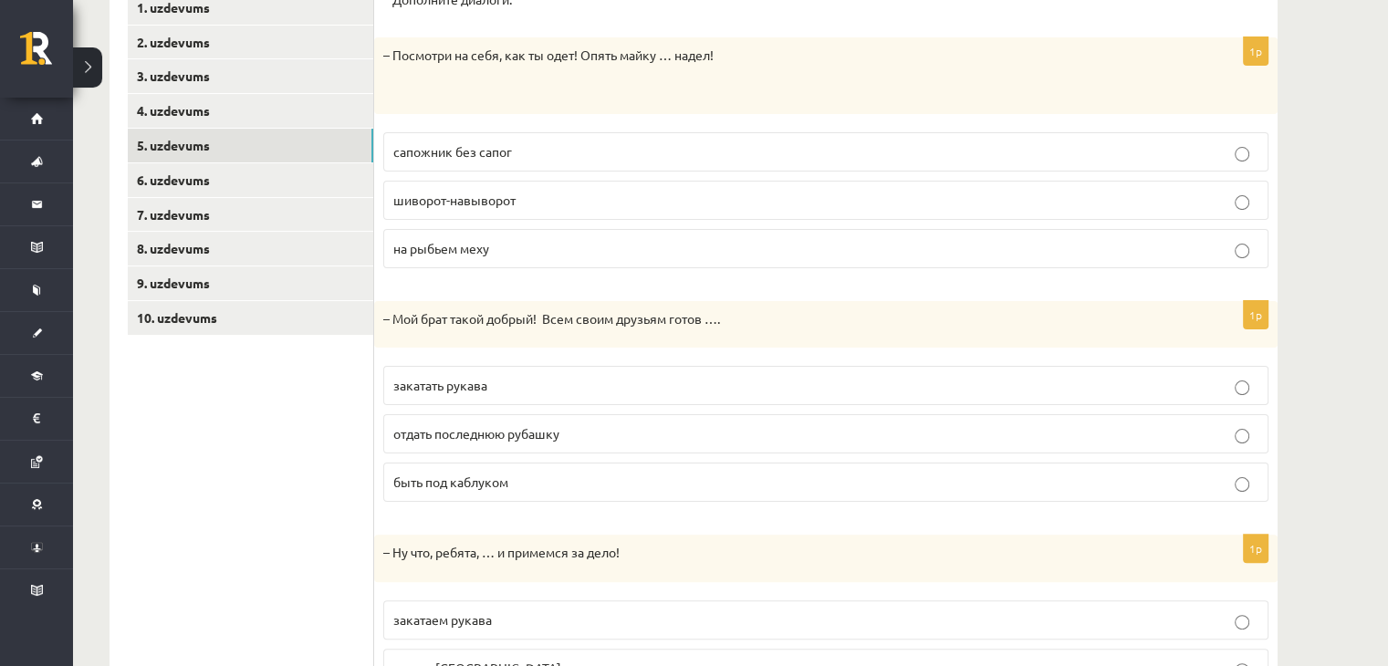
scroll to position [306, 0]
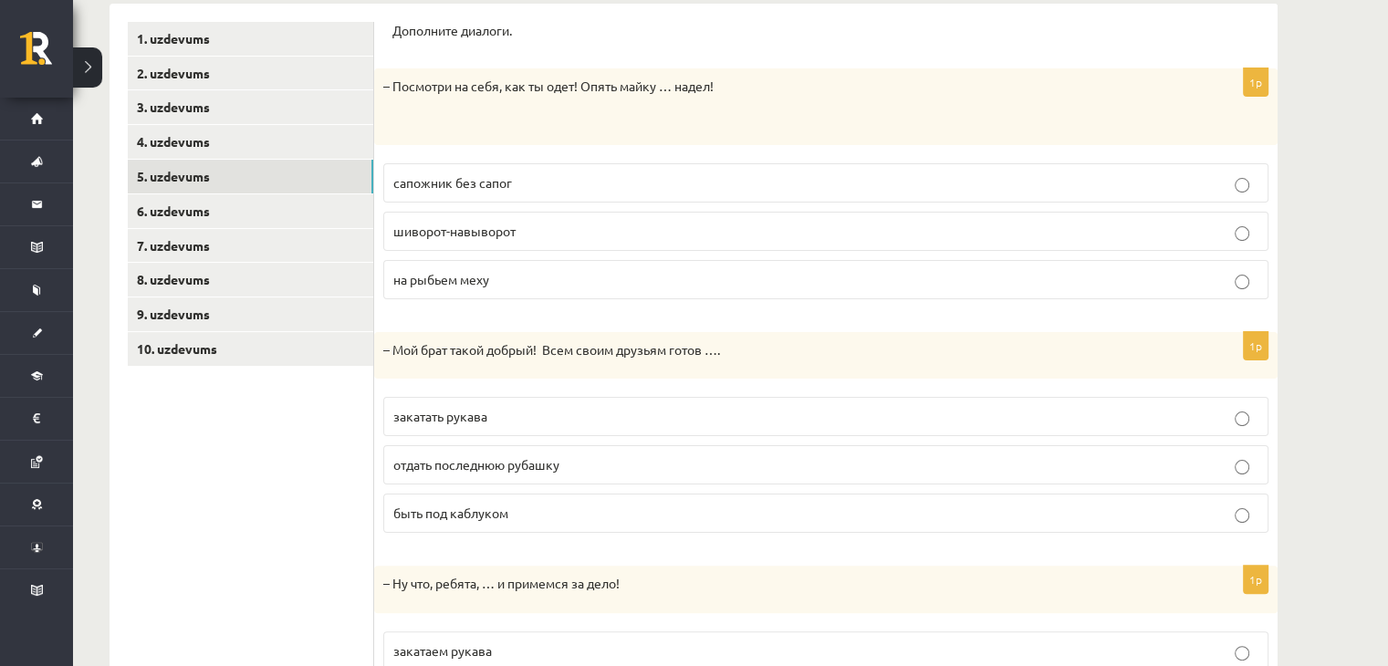
click at [548, 236] on p "шиворот-навыворот" at bounding box center [825, 231] width 865 height 19
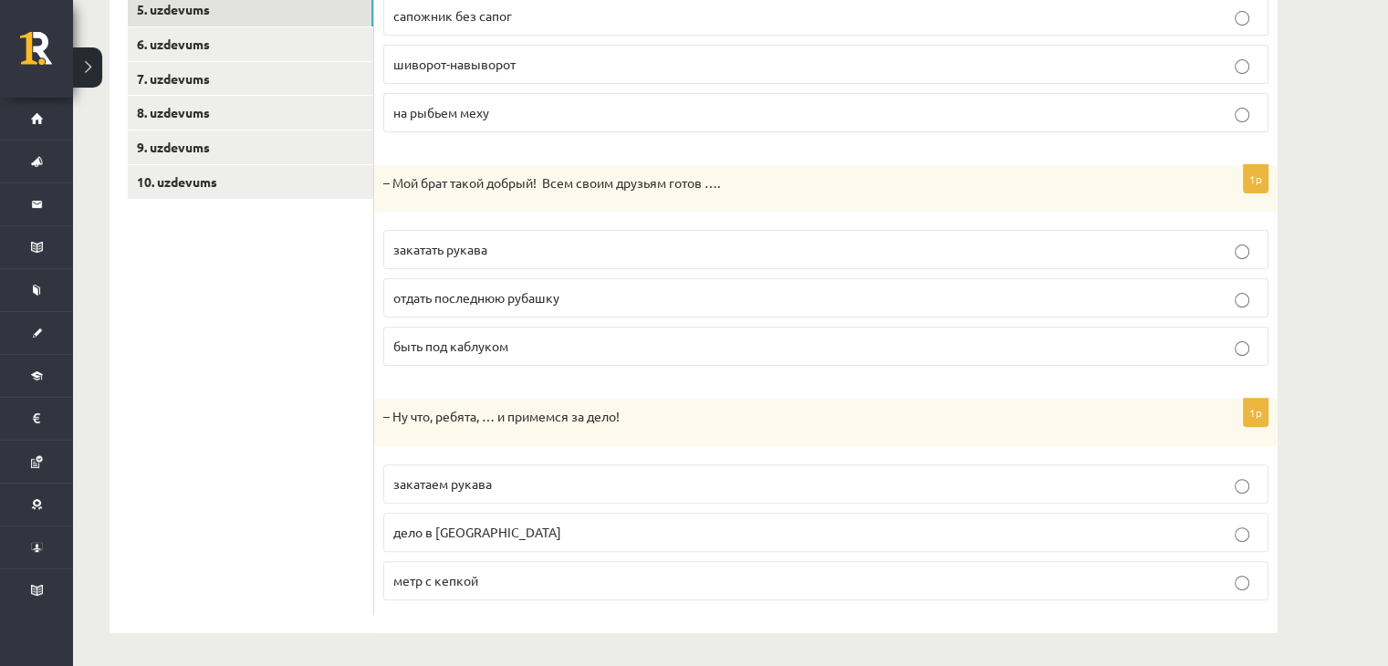
scroll to position [474, 0]
click at [569, 290] on p "отдать последнюю рубашку" at bounding box center [825, 297] width 865 height 19
click at [539, 474] on p "закатаем рукава" at bounding box center [825, 483] width 865 height 19
click at [215, 52] on link "6. uzdevums" at bounding box center [251, 43] width 246 height 34
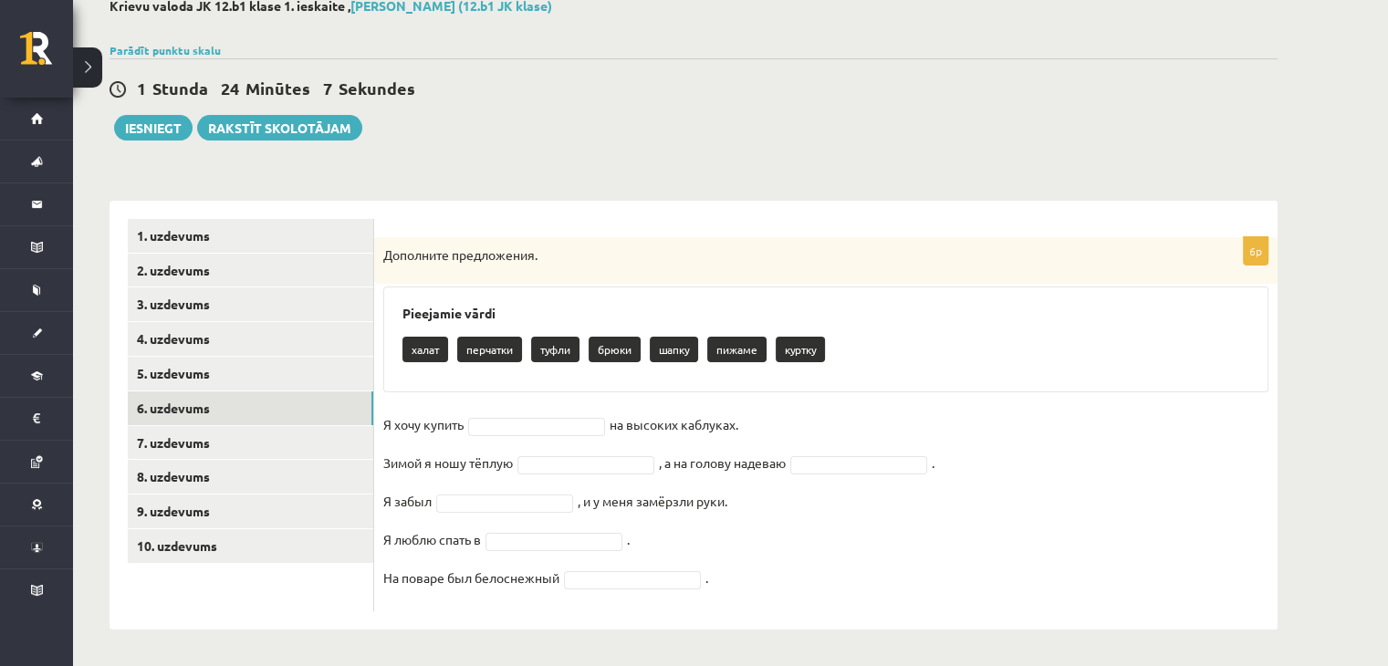
scroll to position [109, 0]
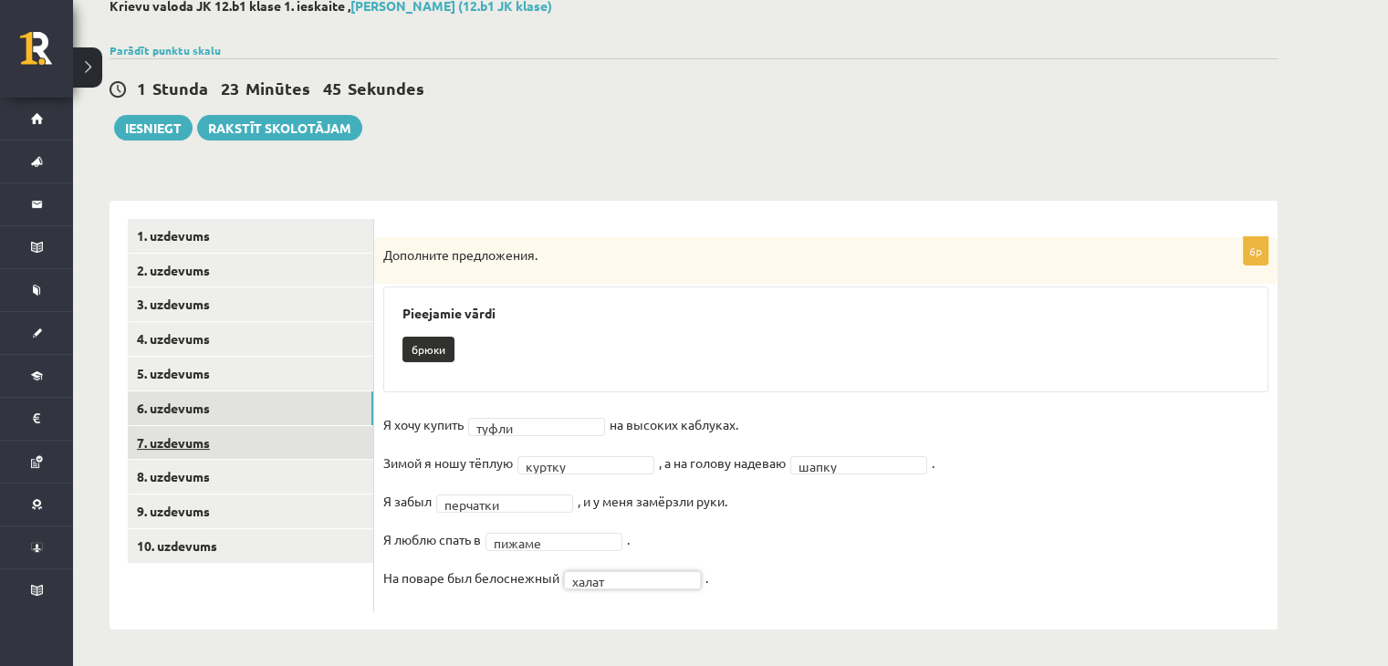
click at [216, 447] on link "7. uzdevums" at bounding box center [251, 443] width 246 height 34
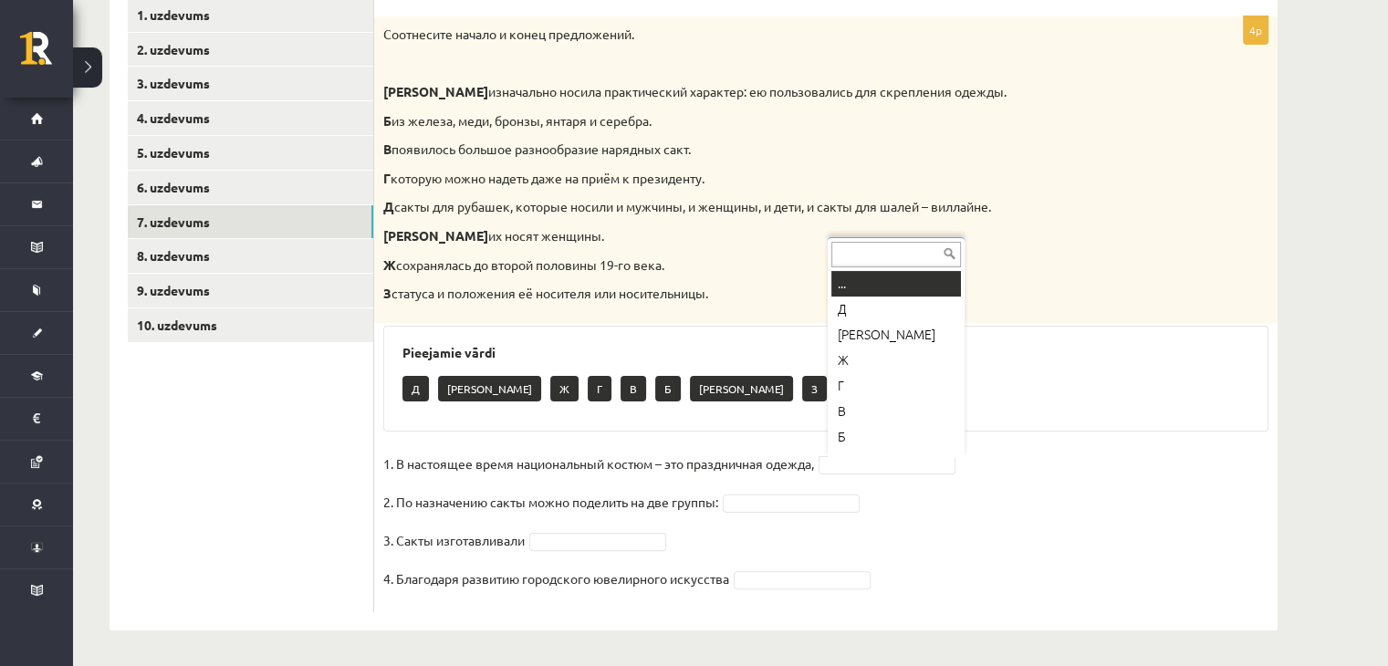
scroll to position [22, 0]
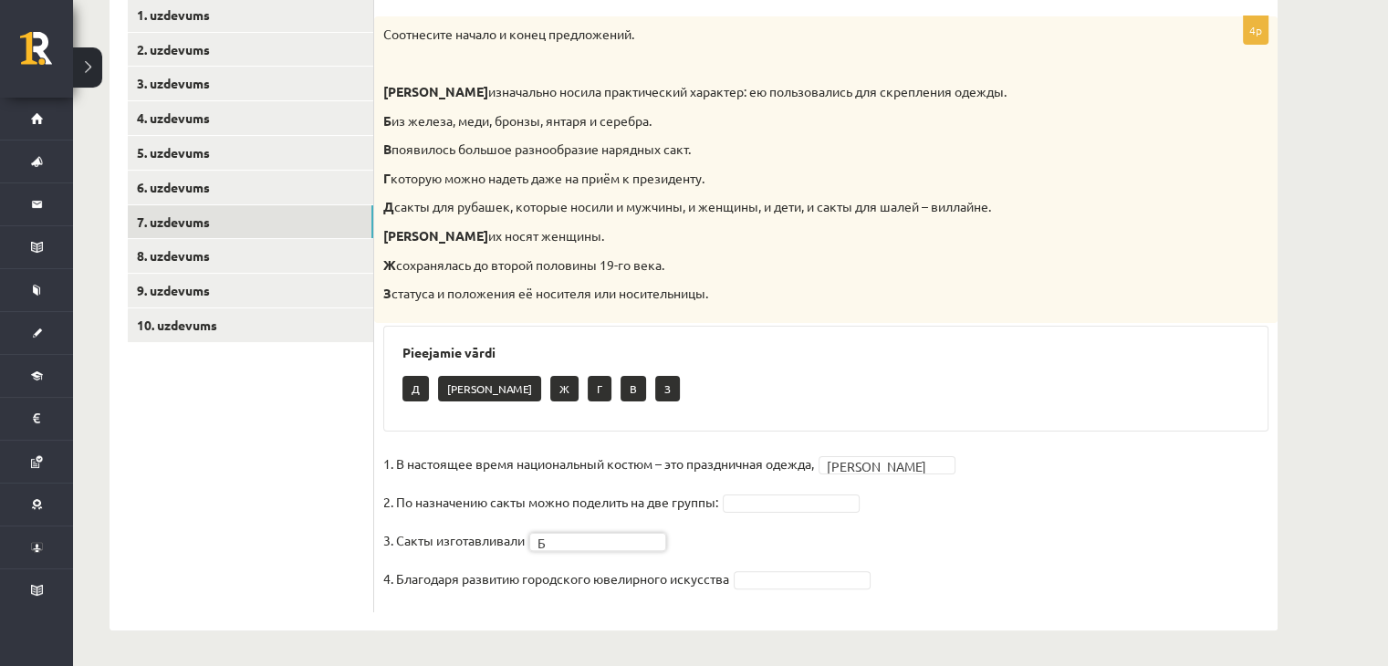
drag, startPoint x: 766, startPoint y: 575, endPoint x: 688, endPoint y: 507, distance: 103.5
click at [276, 260] on link "8. uzdevums" at bounding box center [251, 256] width 246 height 34
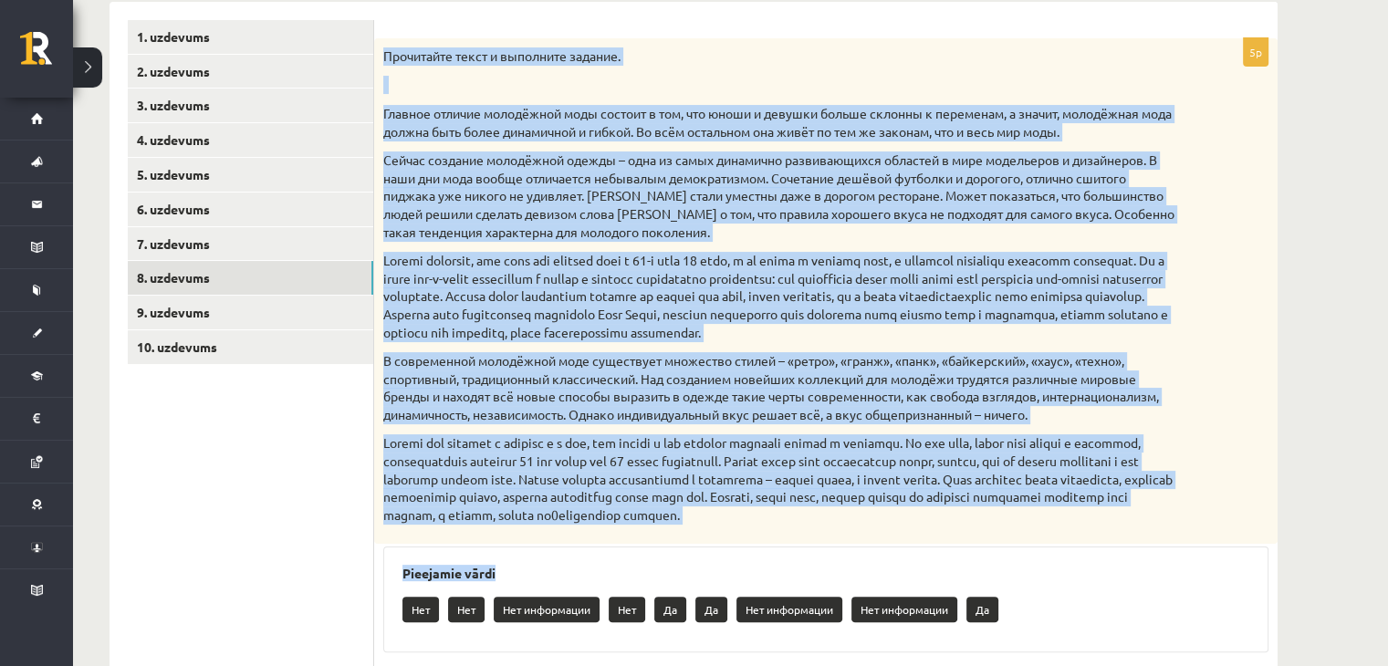
scroll to position [568, 0]
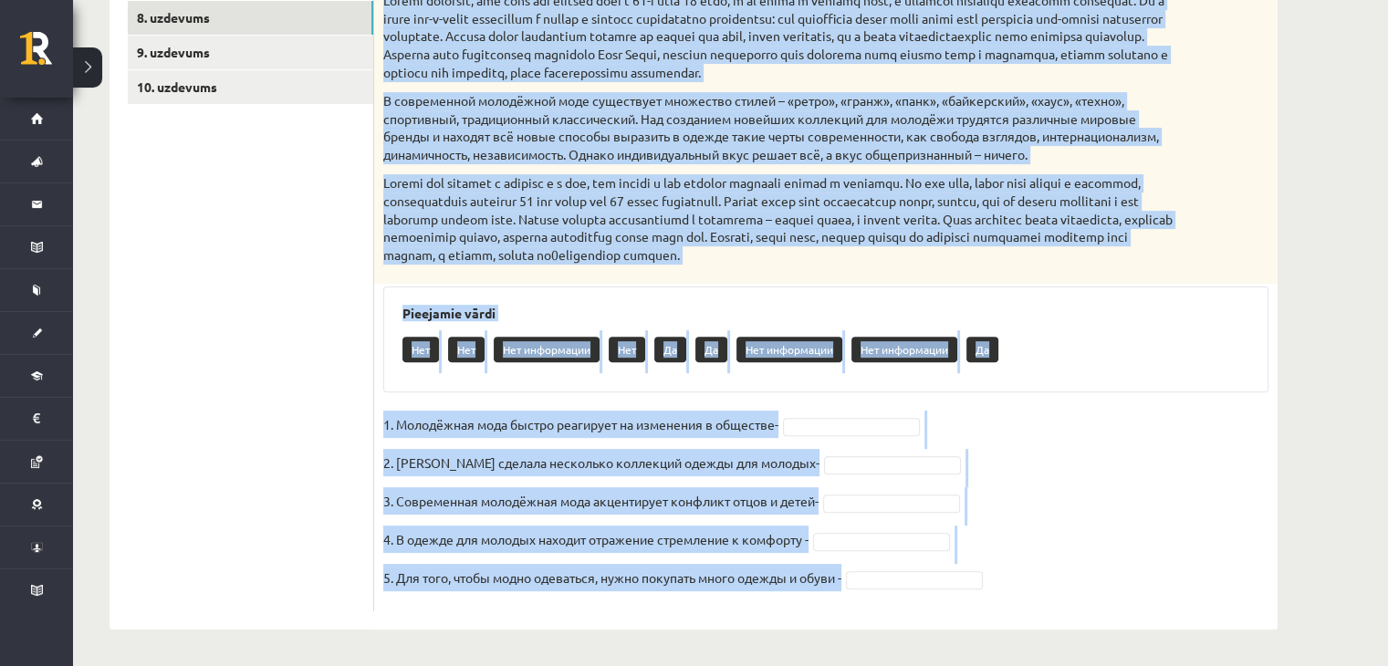
drag, startPoint x: 382, startPoint y: 58, endPoint x: 854, endPoint y: 607, distance: 724.3
click at [854, 607] on div "5p Прочитайте текст и выполните задание. Главное отличие молодёжной моды состои…" at bounding box center [826, 194] width 904 height 833
copy div "Loremipsum dolor s ametconse adipisc. Elitsed doeiusm temporinci utla etdolor m…"
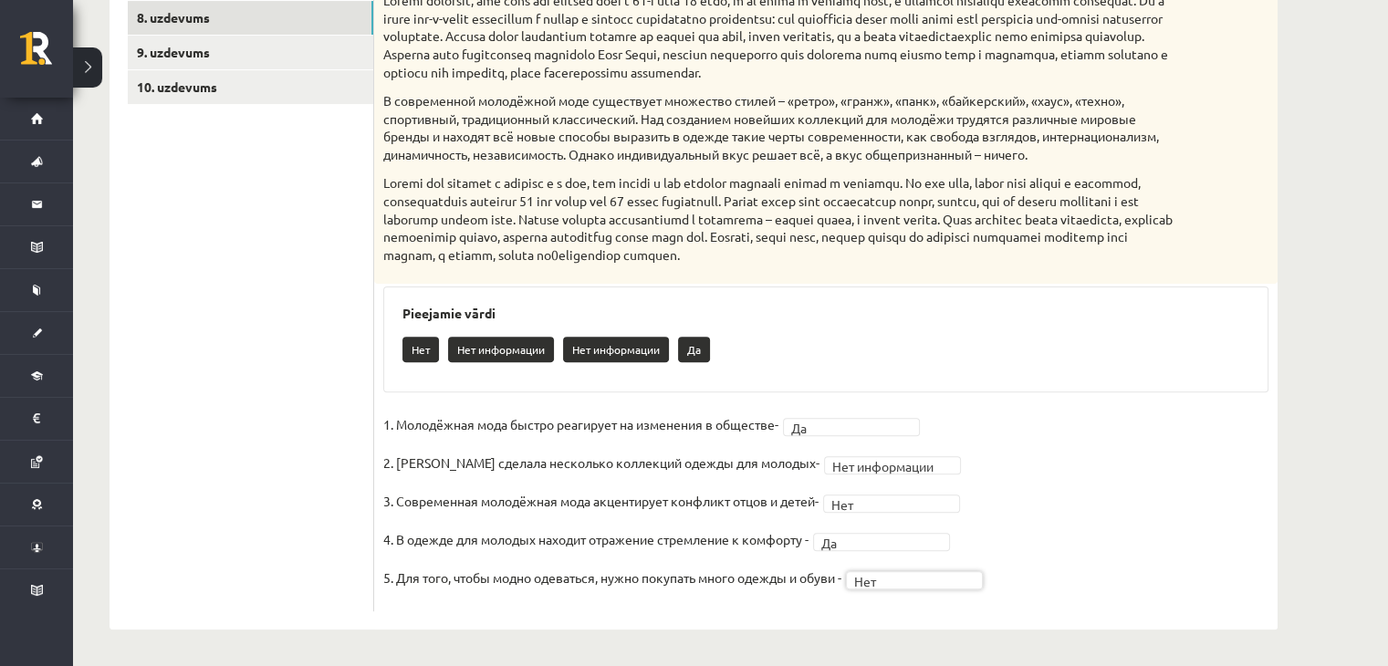
scroll to position [476, 0]
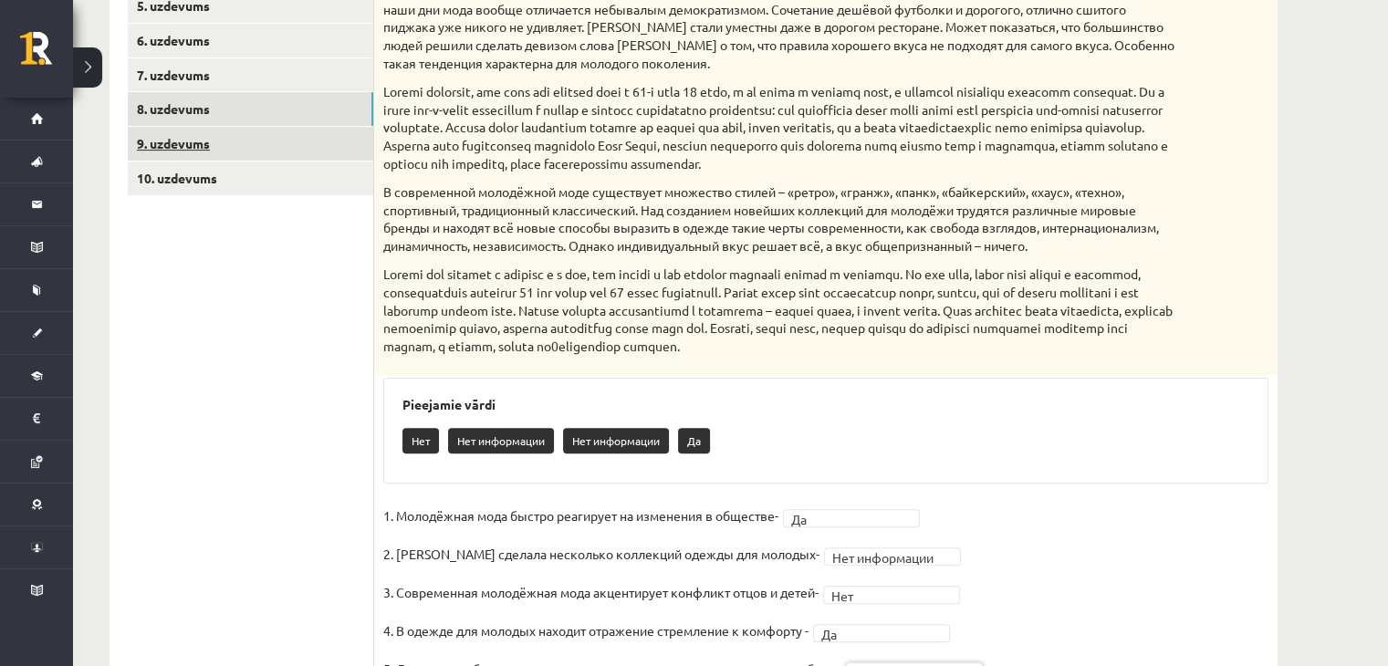
click at [214, 152] on link "9. uzdevums" at bounding box center [251, 144] width 246 height 34
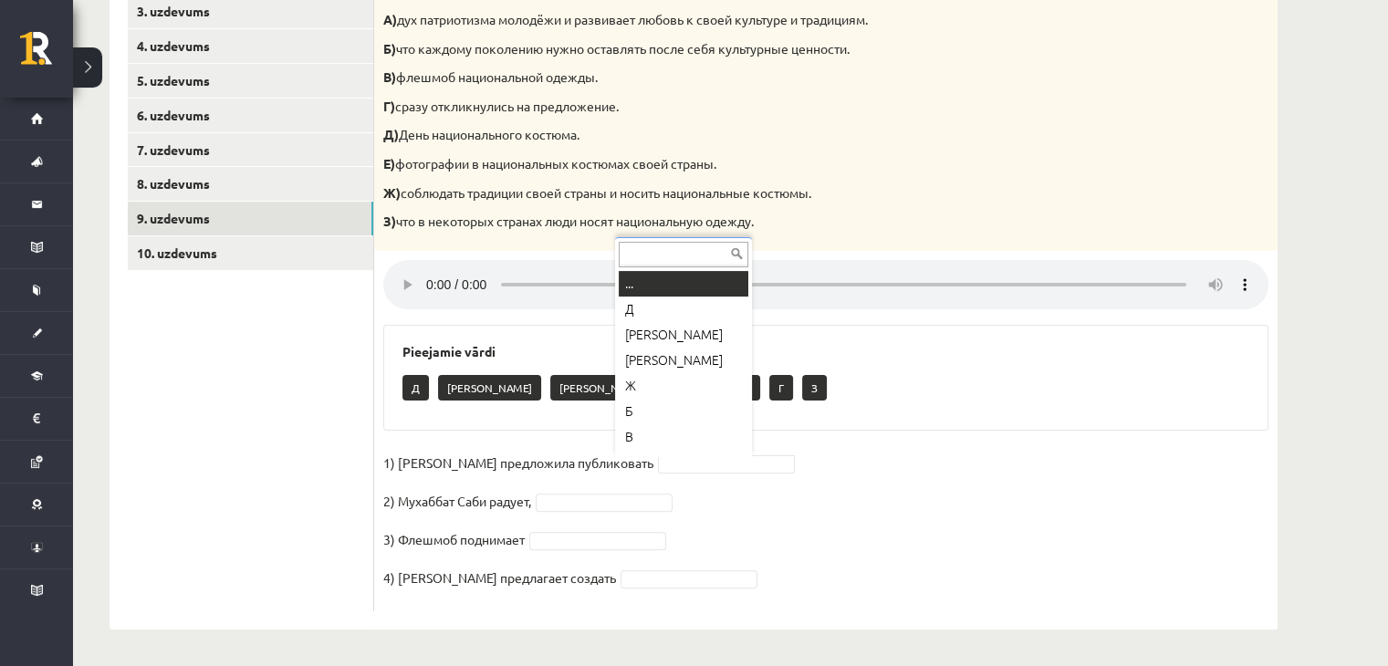
scroll to position [22, 0]
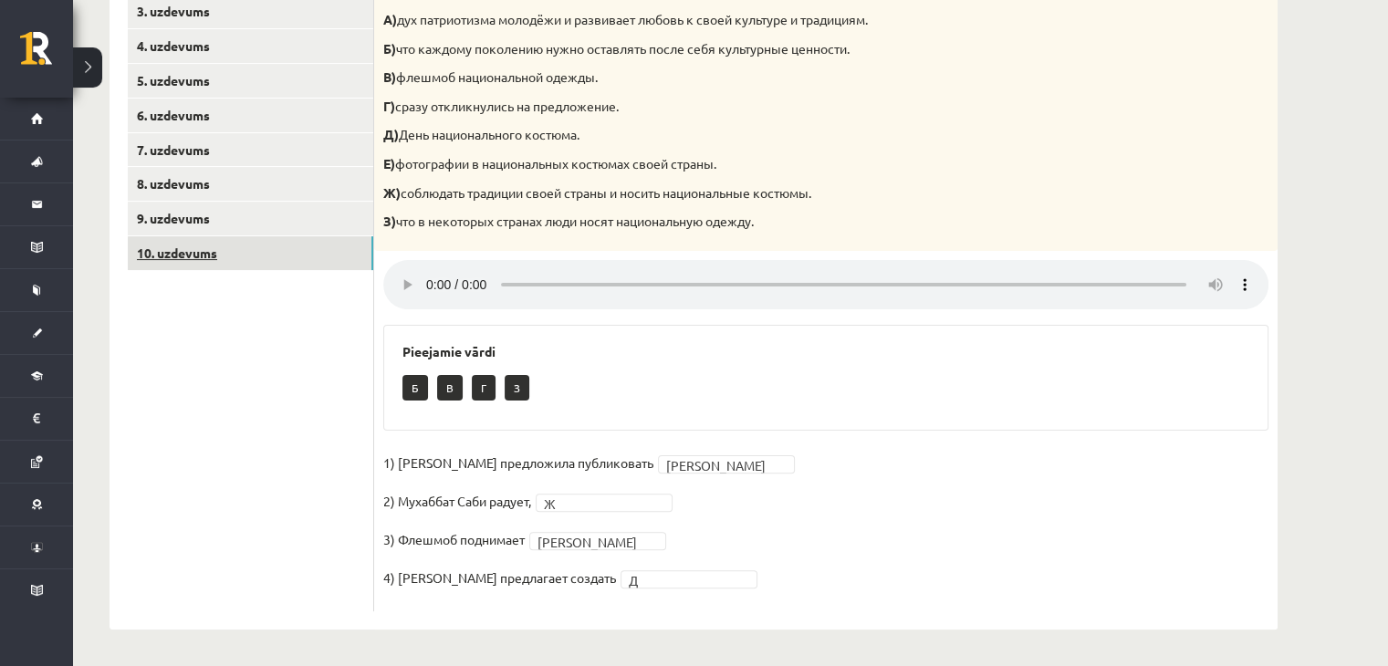
click at [244, 243] on link "10. uzdevums" at bounding box center [251, 253] width 246 height 34
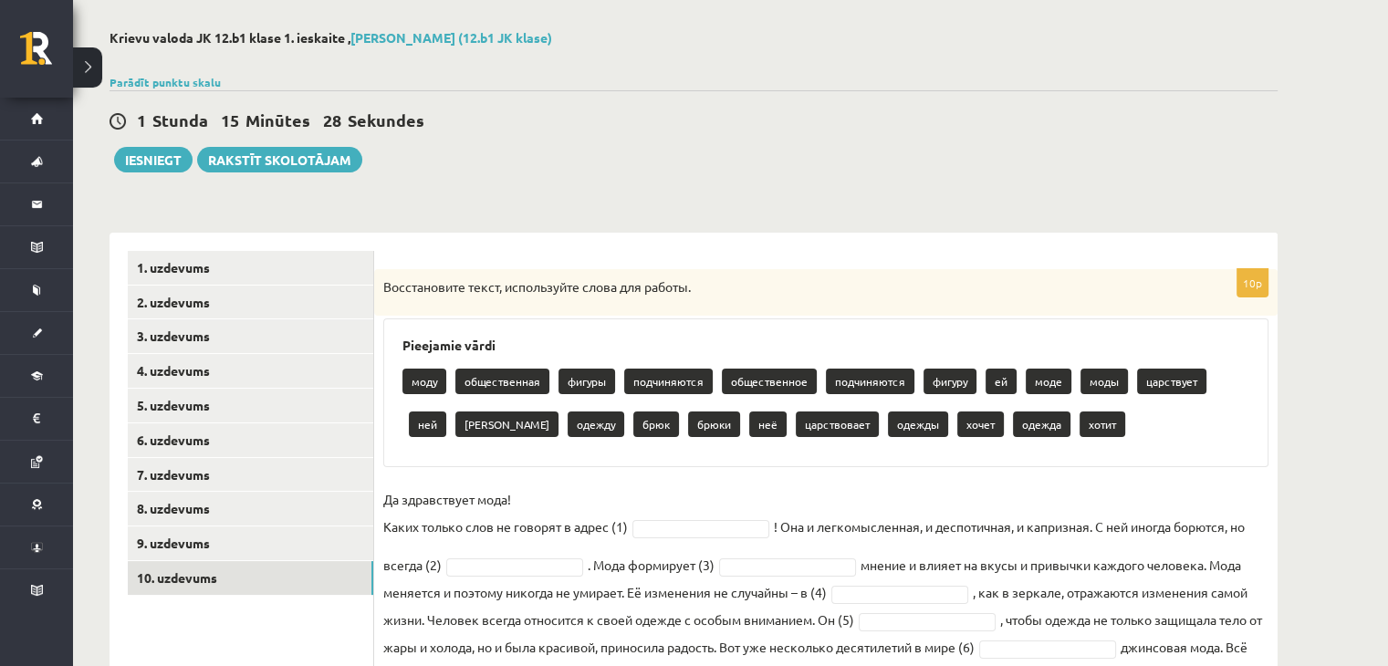
scroll to position [245, 0]
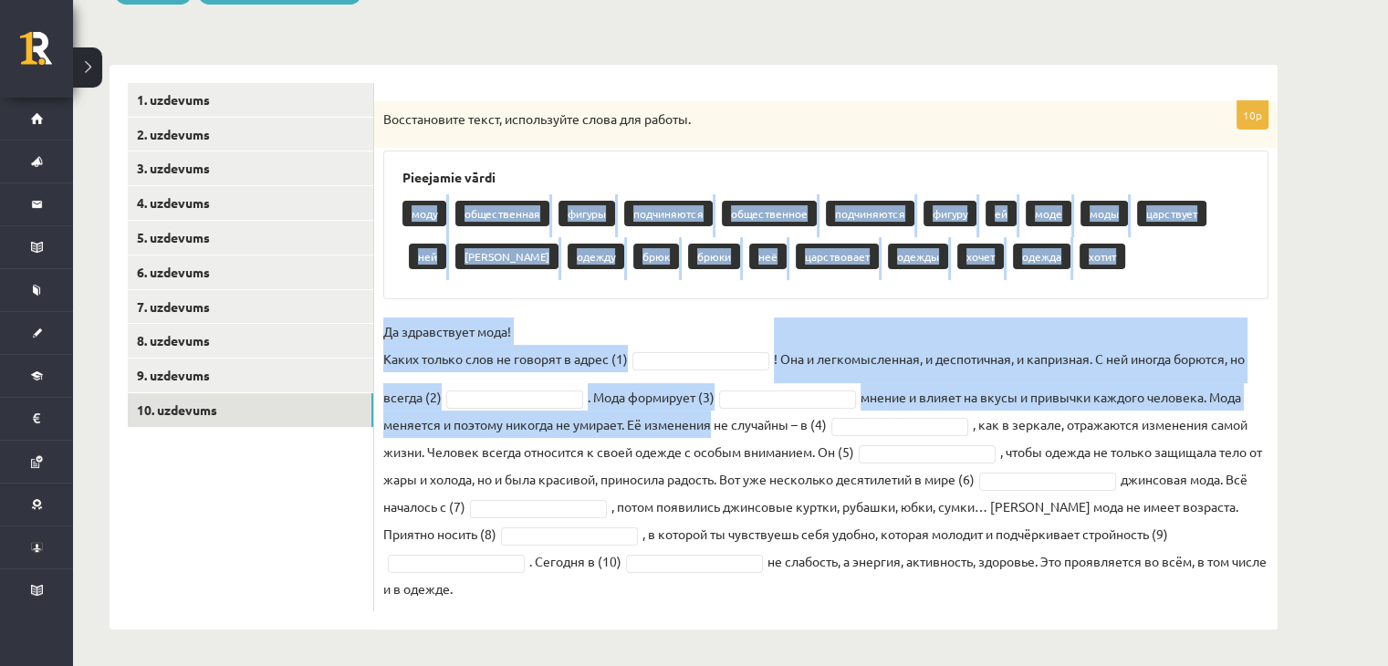
drag, startPoint x: 399, startPoint y: 206, endPoint x: 712, endPoint y: 424, distance: 381.6
click at [712, 424] on div "10p Восстановите текст, используйте слова для работы. Pieejamie vārdi моду обще…" at bounding box center [826, 356] width 904 height 510
click at [766, 141] on div "Восстановите текст, используйте слова для работы." at bounding box center [826, 124] width 904 height 47
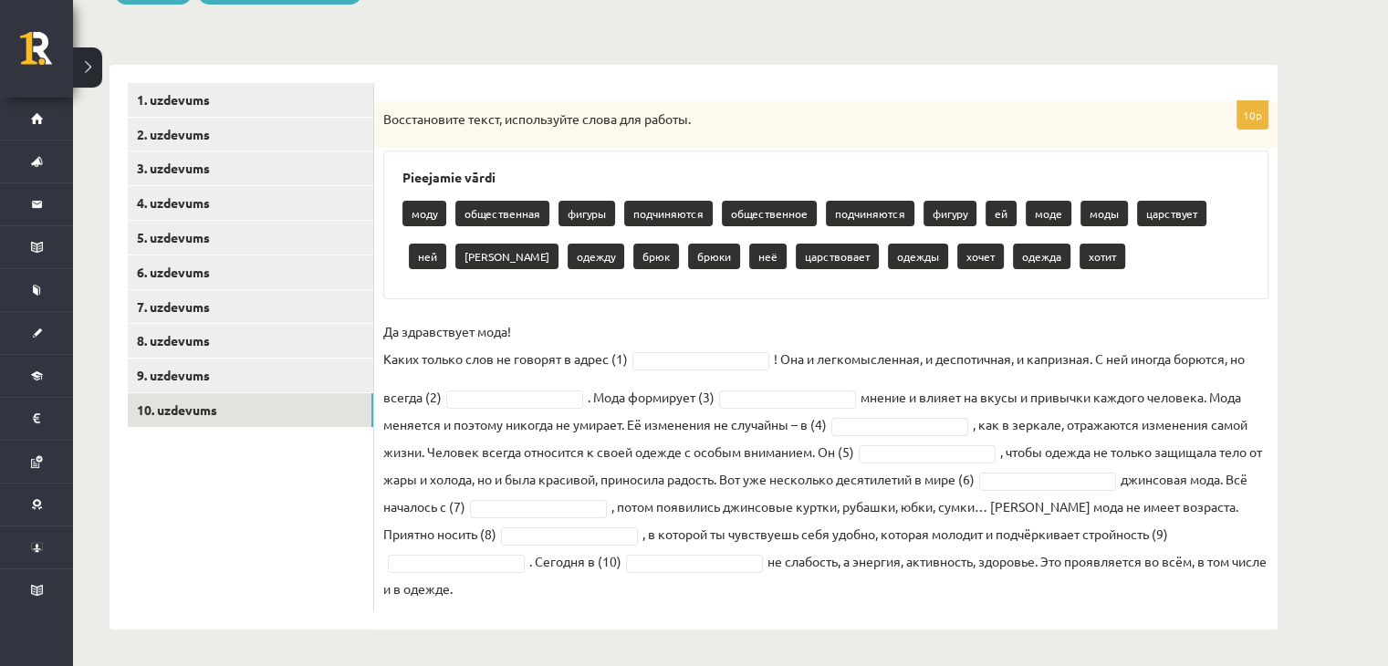
drag, startPoint x: 379, startPoint y: 108, endPoint x: 759, endPoint y: 625, distance: 642.4
click at [759, 625] on div "10p Восстановите текст, используйте слова для работы. Pieejamie vārdi моду обще…" at bounding box center [826, 347] width 904 height 565
copy div "Loremipsumdo sitam, consectetur adipi eli seddoe. Temporinc utlab etdo magnaali…"
click at [960, 330] on fieldset "Да здравствует мода! Каких только слов не говорят в адрес (1) ! Она и легкомысл…" at bounding box center [825, 460] width 885 height 285
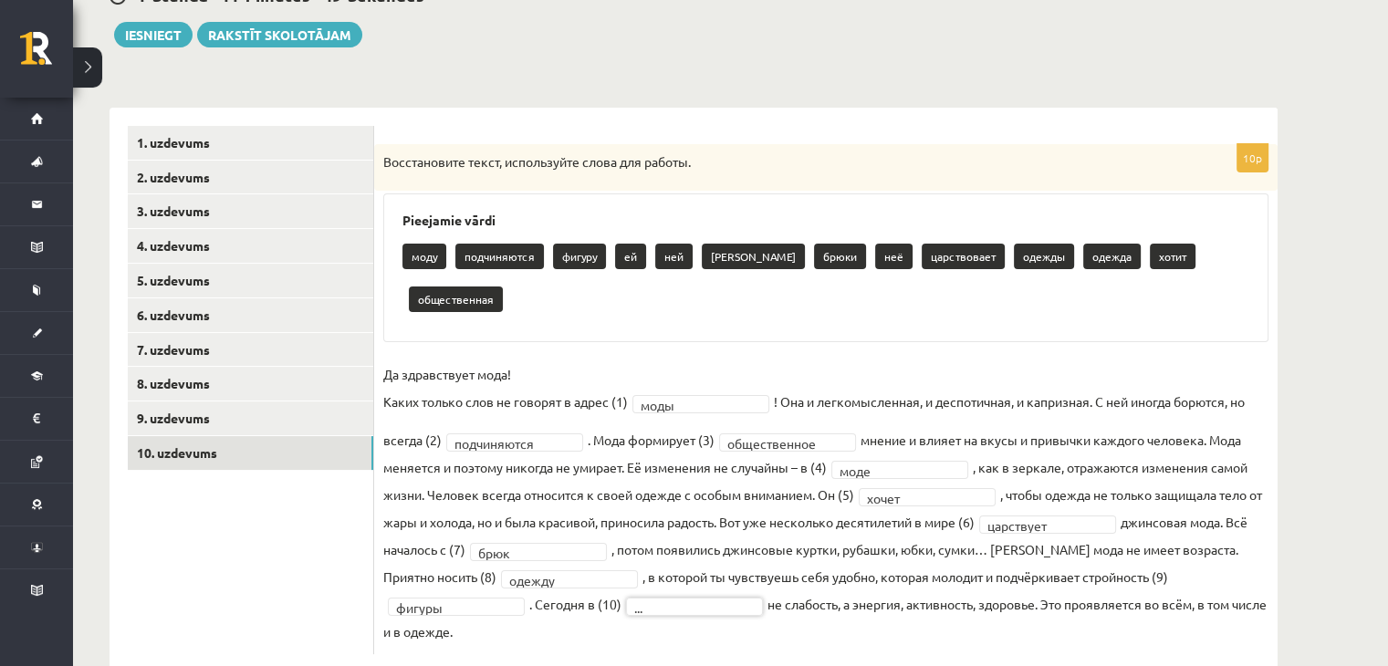
scroll to position [110, 0]
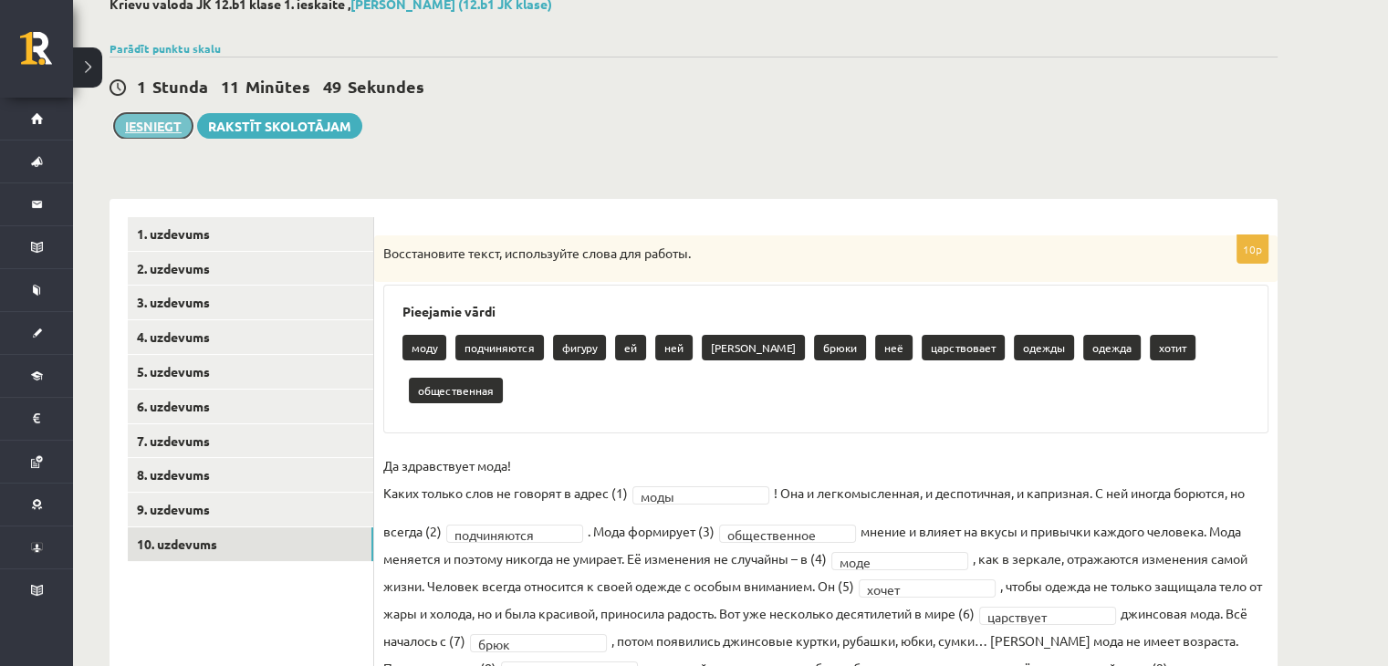
click at [171, 128] on button "Iesniegt" at bounding box center [153, 126] width 78 height 26
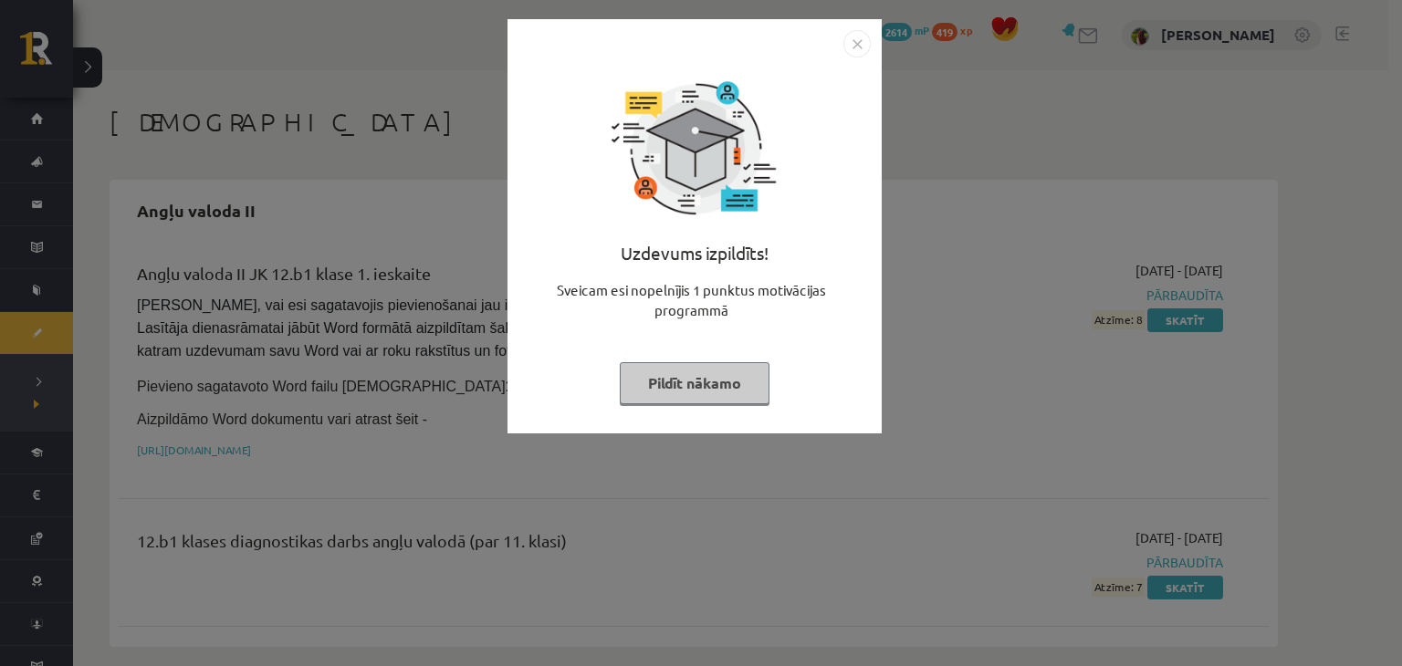
click at [858, 39] on img "Close" at bounding box center [856, 43] width 27 height 27
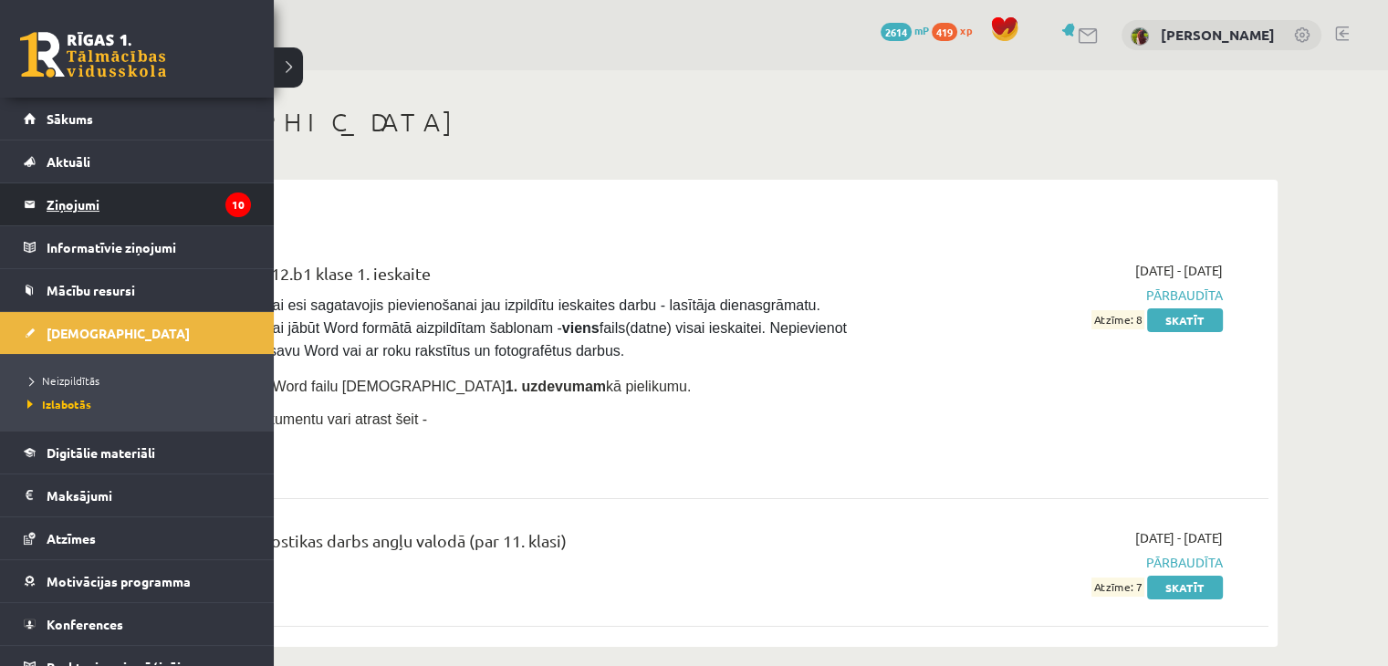
click at [89, 210] on legend "Ziņojumi 10" at bounding box center [149, 204] width 204 height 42
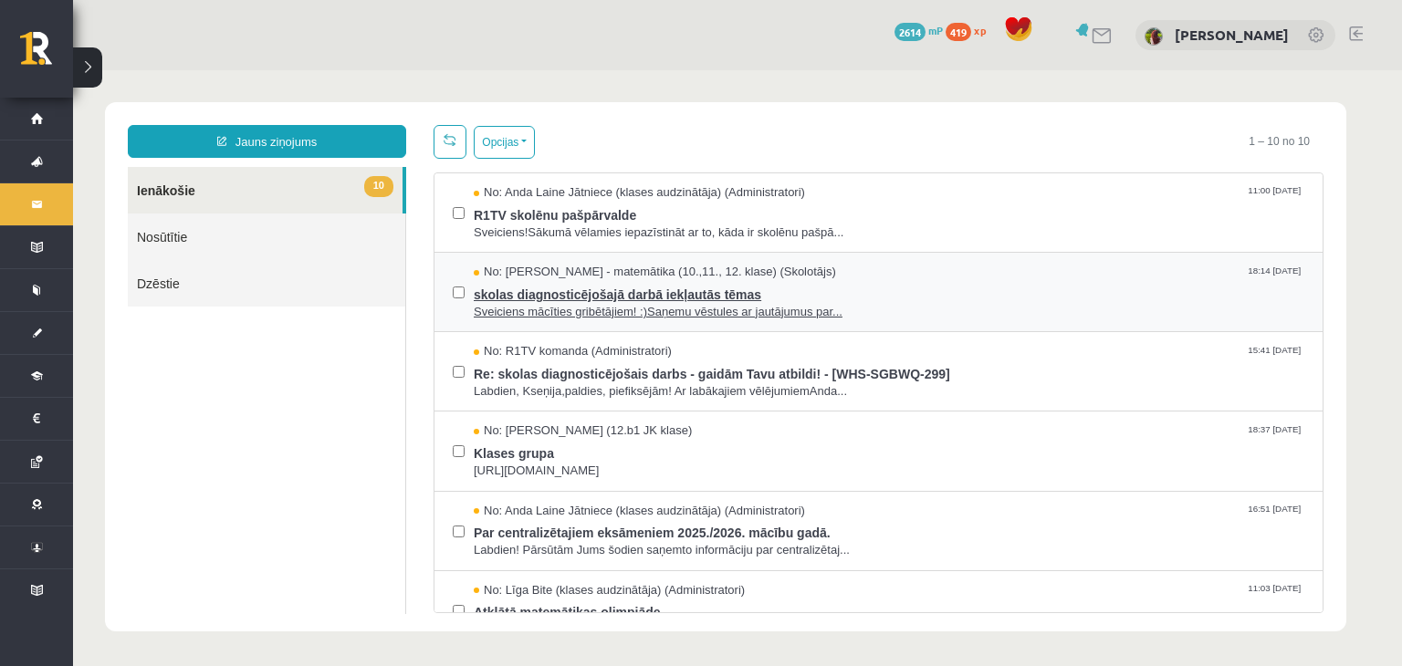
scroll to position [91, 0]
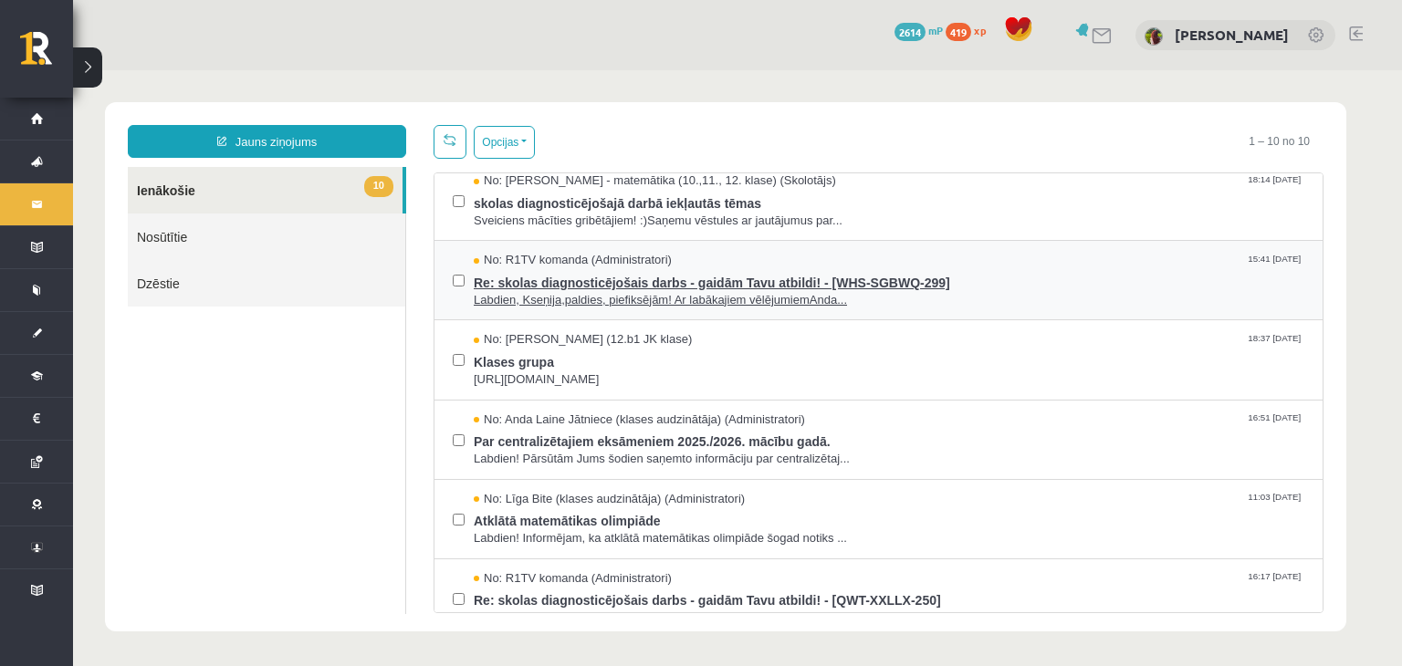
click at [683, 282] on span "Re: skolas diagnosticējošais darbs - gaidām Tavu atbildi! - [WHS-SGBWQ-299]" at bounding box center [889, 280] width 831 height 23
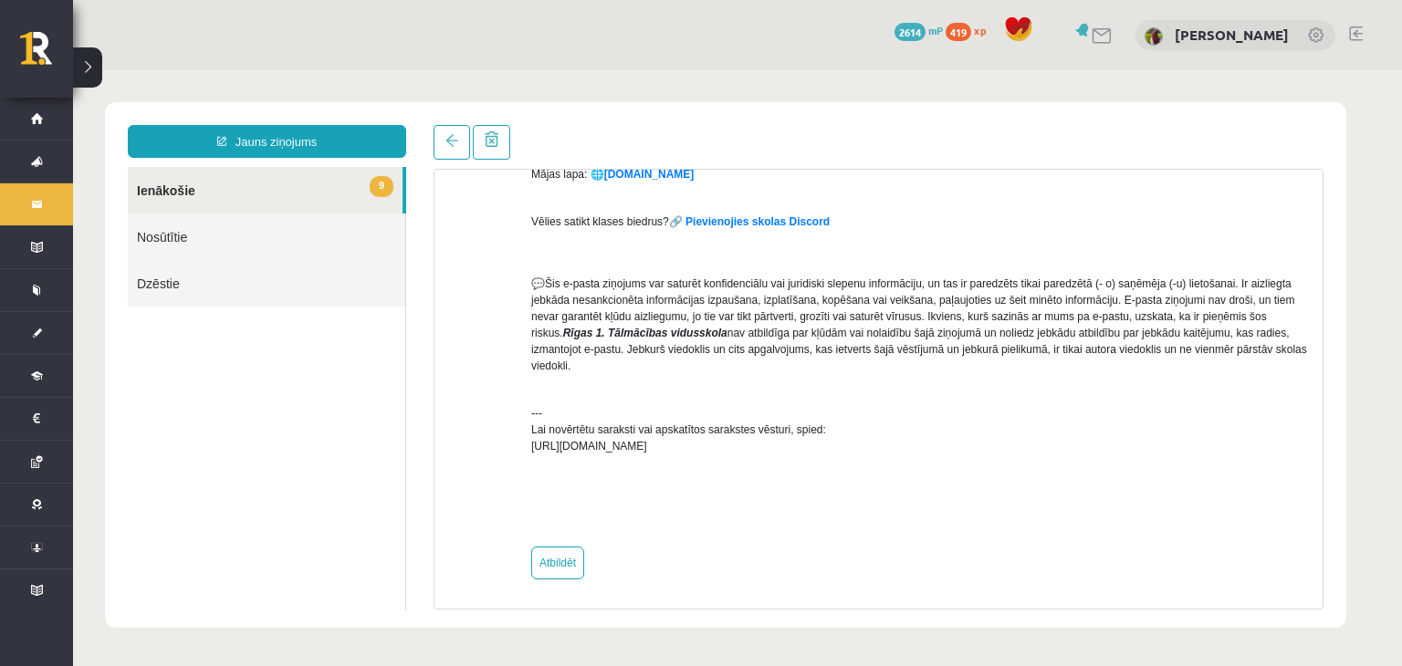
scroll to position [365, 0]
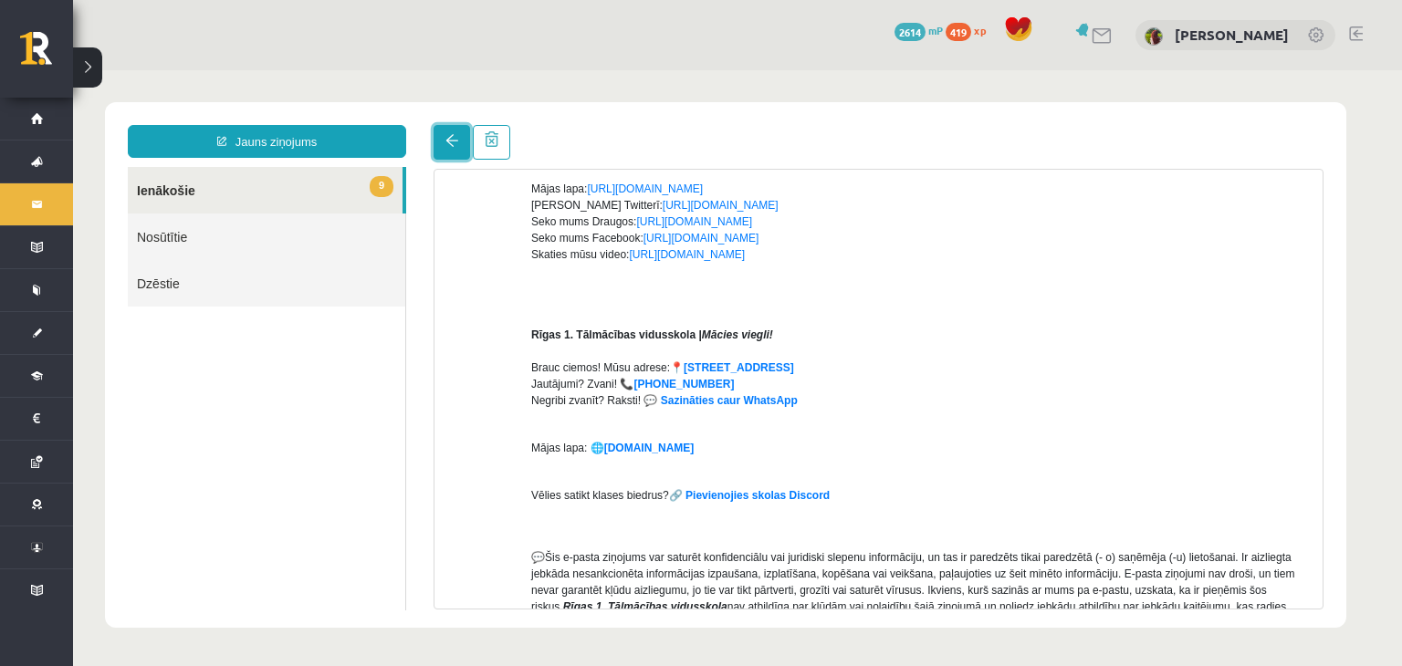
click at [451, 130] on link at bounding box center [452, 142] width 37 height 35
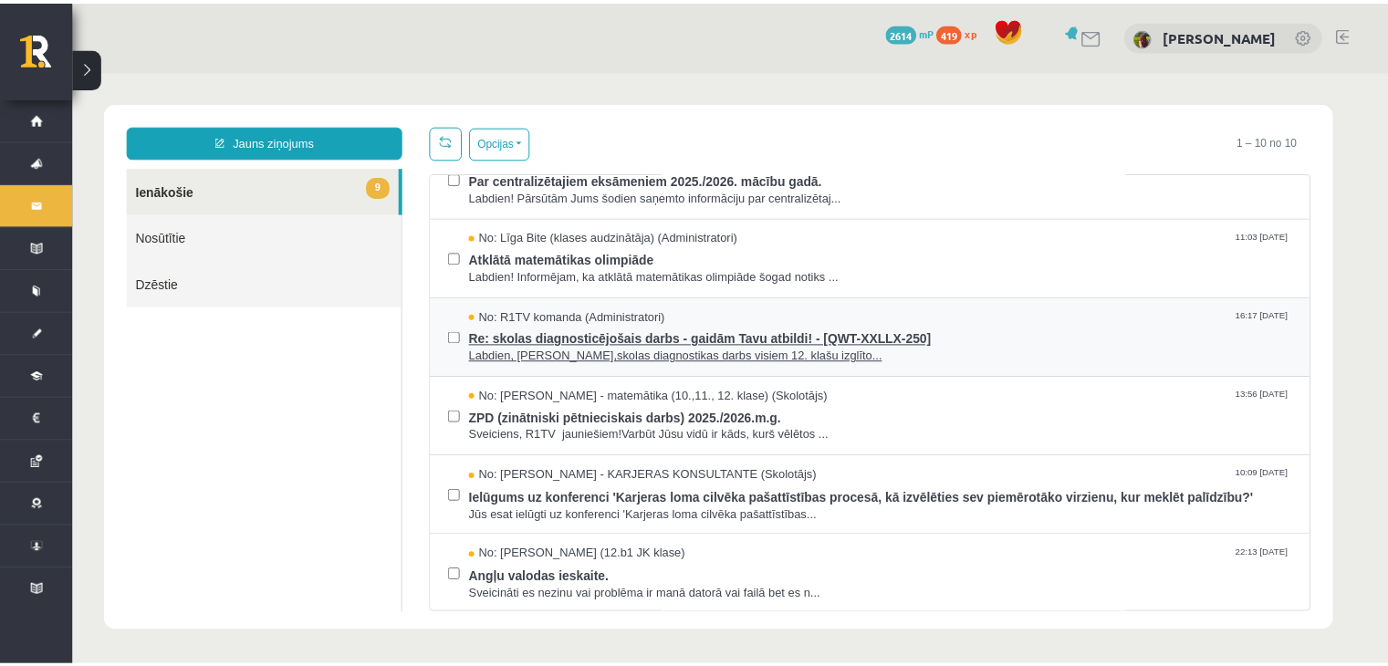
scroll to position [0, 0]
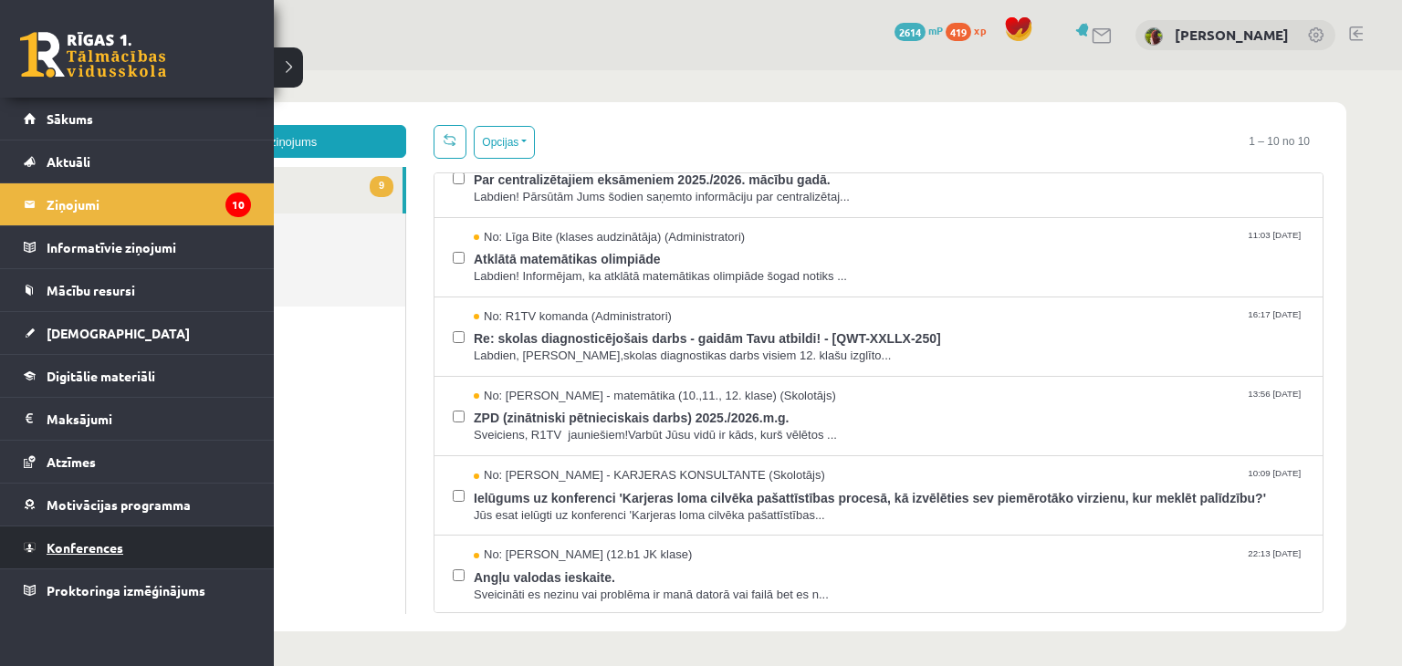
click at [55, 529] on link "Konferences" at bounding box center [137, 548] width 227 height 42
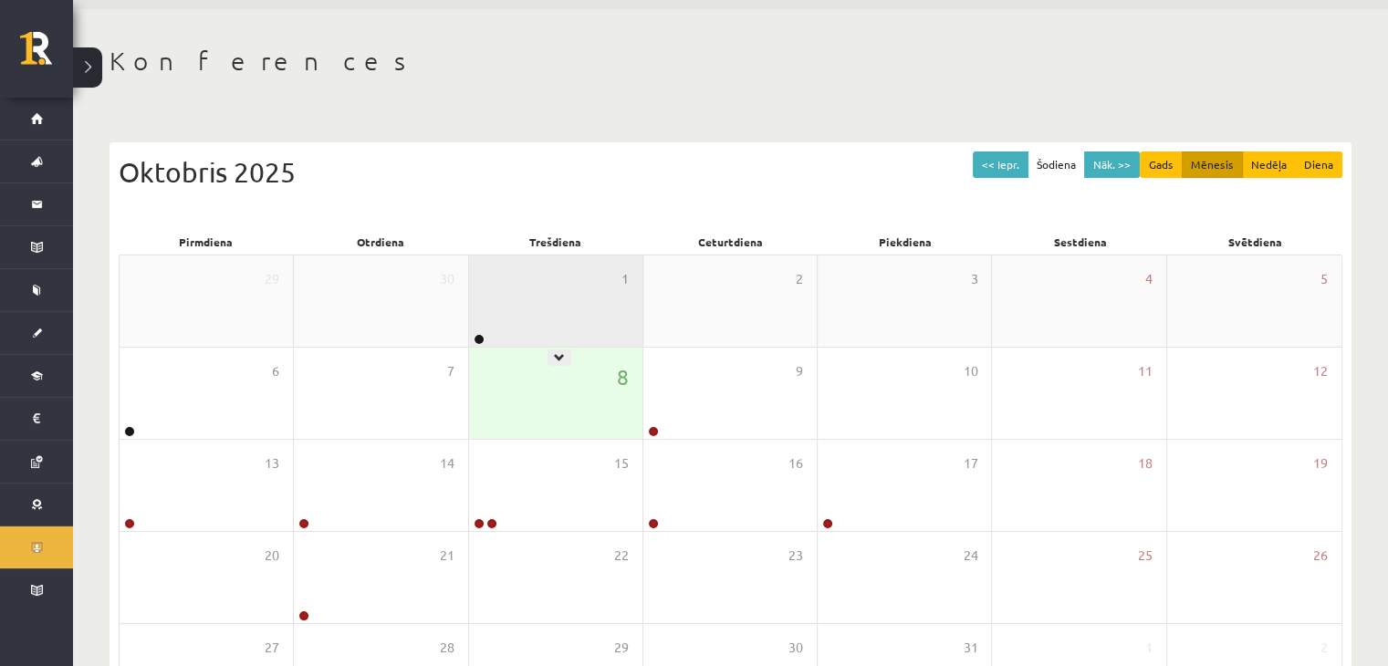
scroll to position [91, 0]
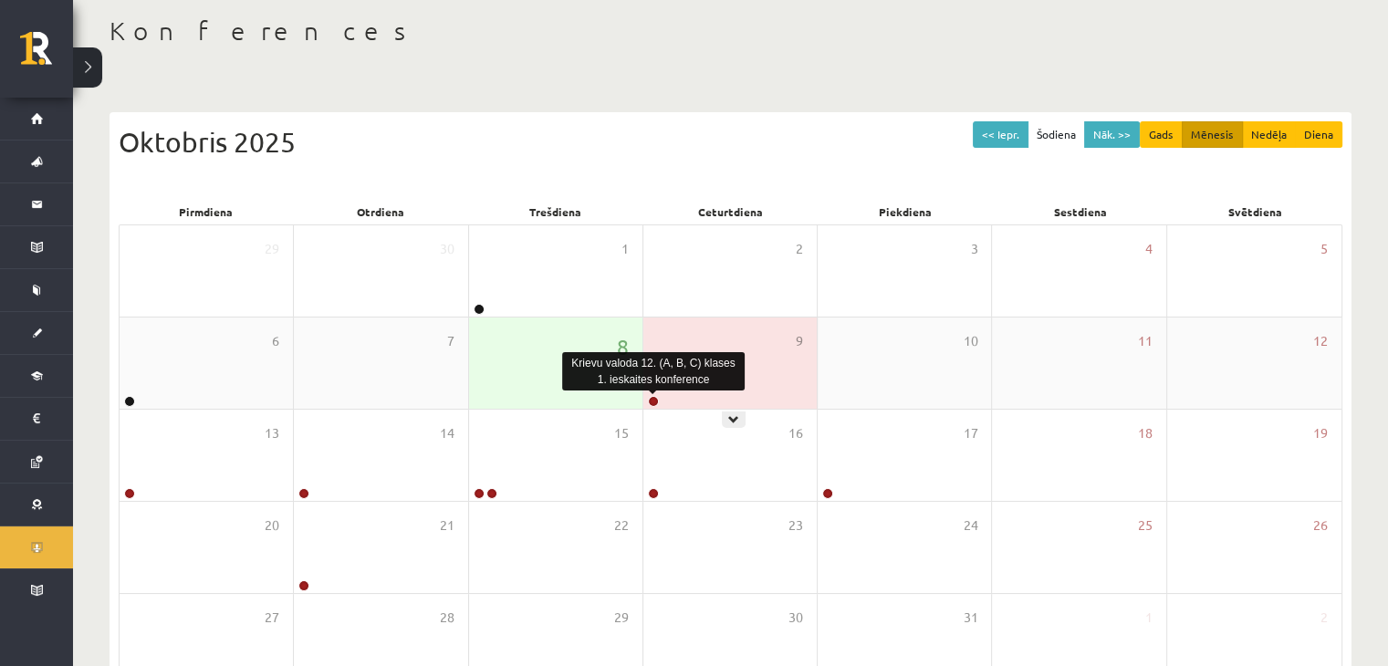
click at [650, 397] on link at bounding box center [653, 401] width 11 height 11
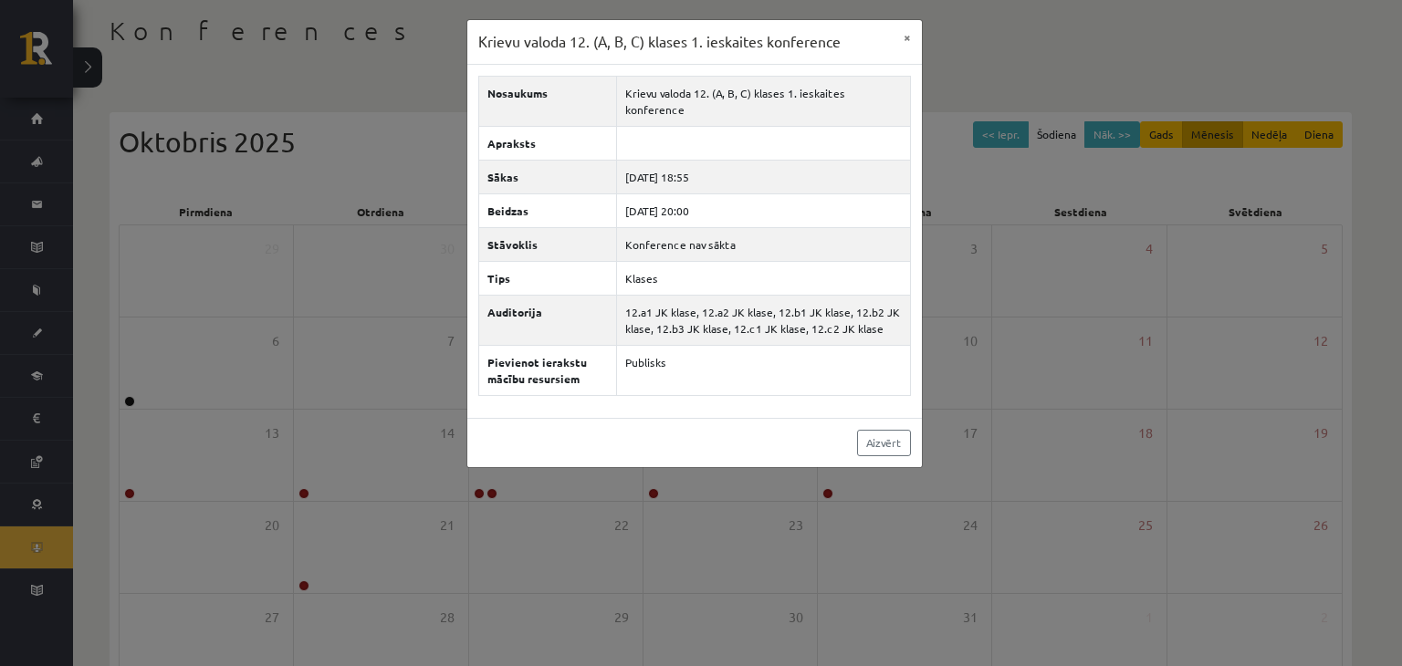
click at [1059, 204] on div "Krievu valoda 12. (A, B, C) klases 1. ieskaites konference × Nosaukums Krievu v…" at bounding box center [701, 333] width 1402 height 666
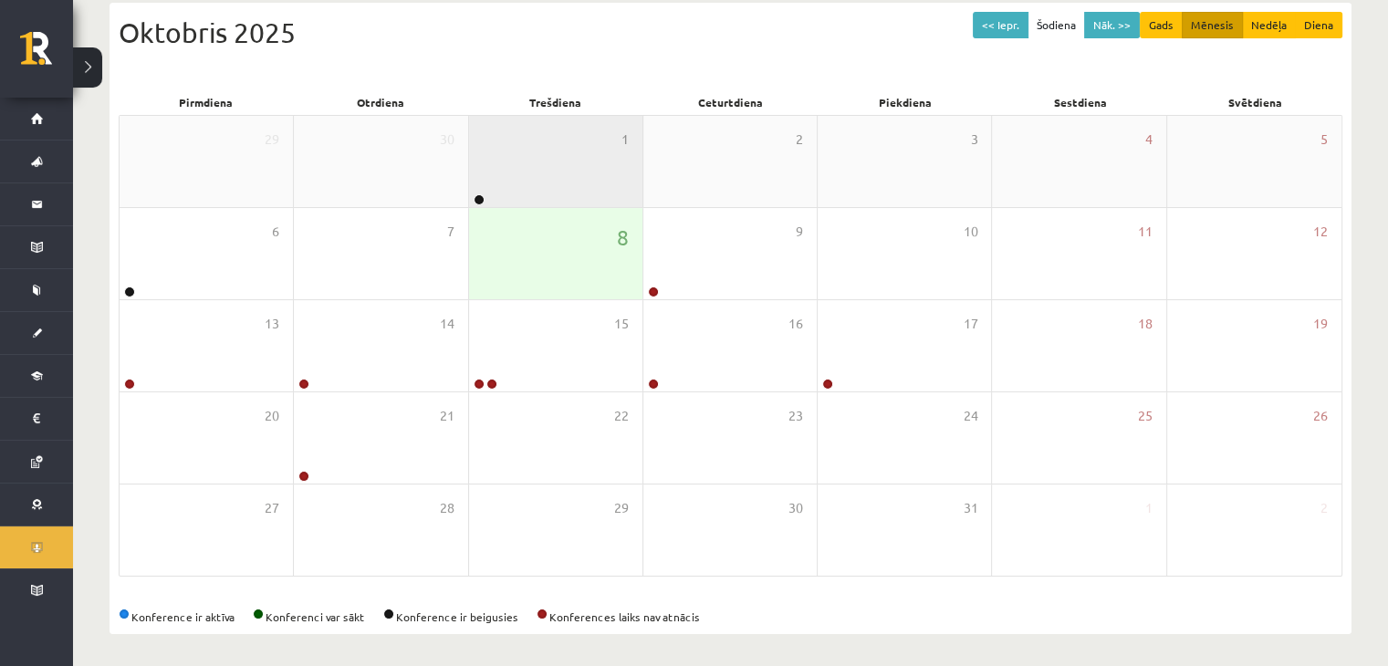
scroll to position [204, 0]
